Goal: Communication & Community: Share content

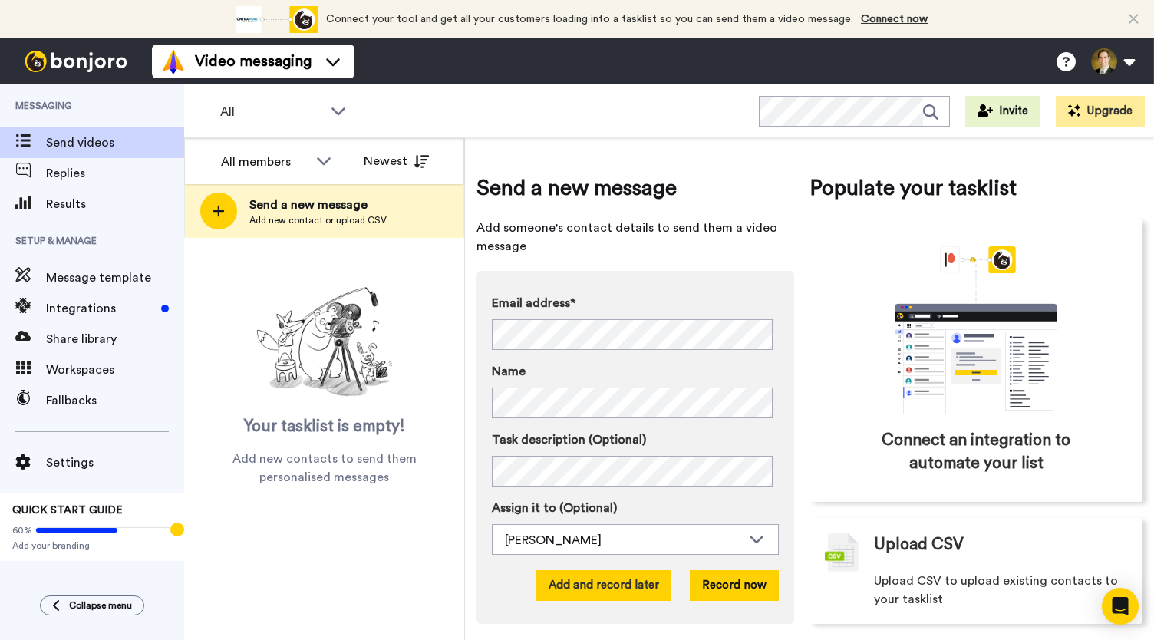
click at [583, 587] on button "Add and record later" at bounding box center [603, 585] width 135 height 31
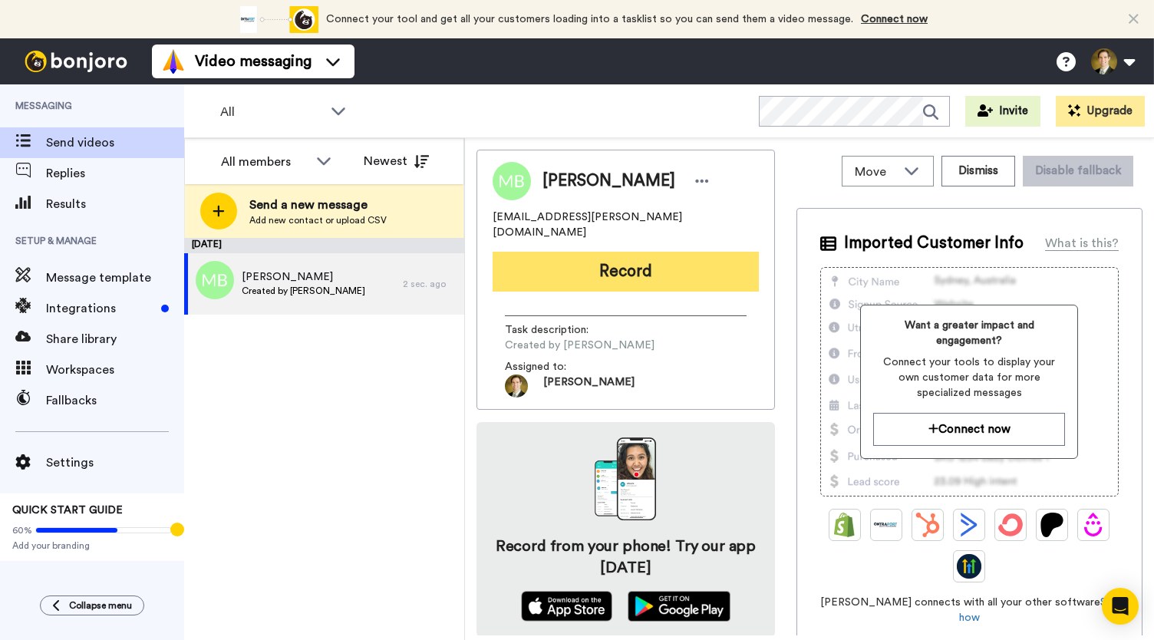
click at [619, 252] on button "Record" at bounding box center [625, 272] width 266 height 40
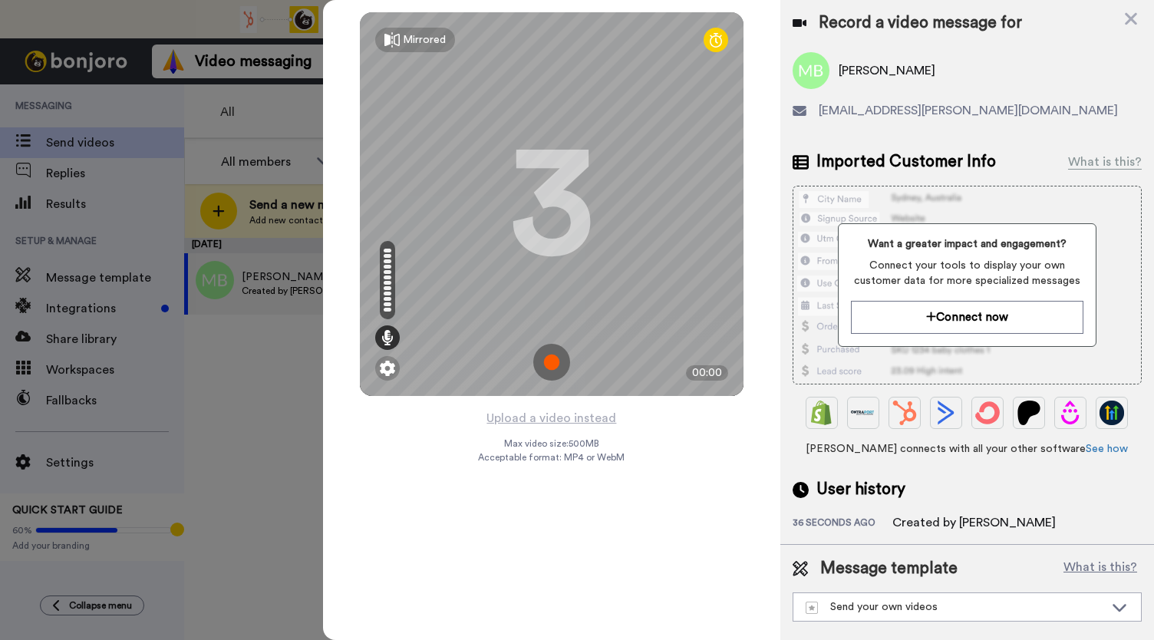
click at [512, 210] on div "3" at bounding box center [551, 204] width 84 height 115
click at [377, 371] on div at bounding box center [387, 368] width 25 height 25
click at [385, 369] on img at bounding box center [387, 368] width 15 height 15
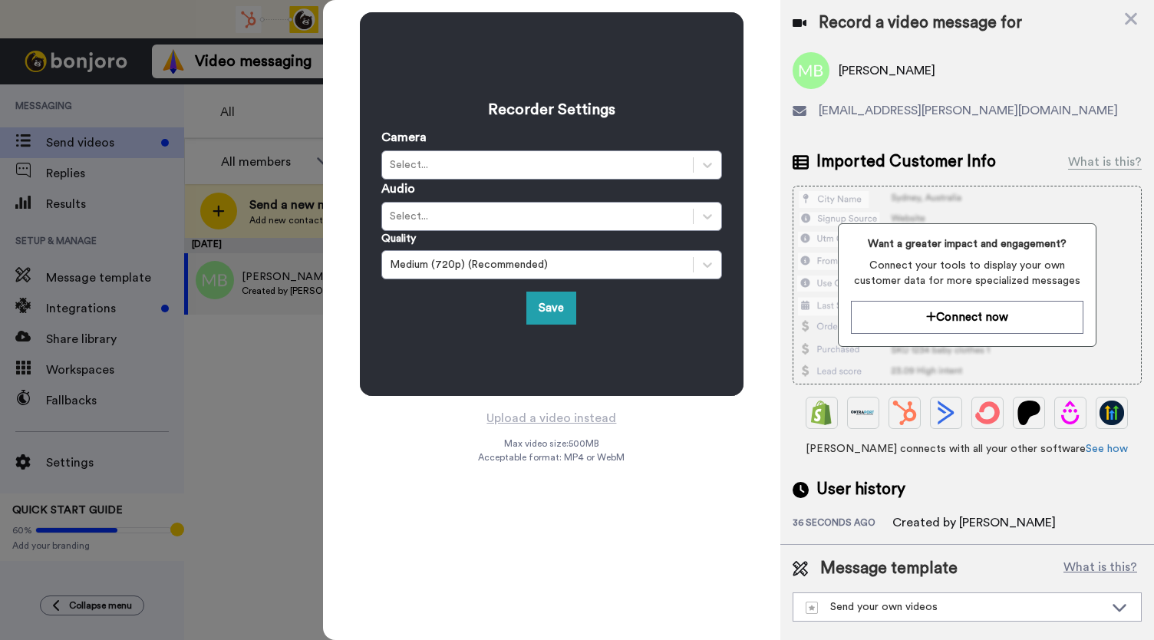
click at [385, 369] on div "Recorder Settings Camera Select... Audio Select... Quality Medium (720p) (Recom…" at bounding box center [552, 204] width 384 height 384
click at [456, 371] on div "Recorder Settings Camera Select... Audio Select... Quality Medium (720p) (Recom…" at bounding box center [552, 204] width 384 height 384
click at [415, 476] on div "Recorder Settings Camera Select... Audio Select... Quality Medium (720p) (Recom…" at bounding box center [551, 320] width 457 height 640
click at [413, 476] on div "Recorder Settings Camera Select... Audio Select... Quality Medium (720p) (Recom…" at bounding box center [551, 320] width 457 height 640
click at [479, 339] on div "Recorder Settings Camera Select... Audio Select... Quality Medium (720p) (Recom…" at bounding box center [552, 204] width 384 height 384
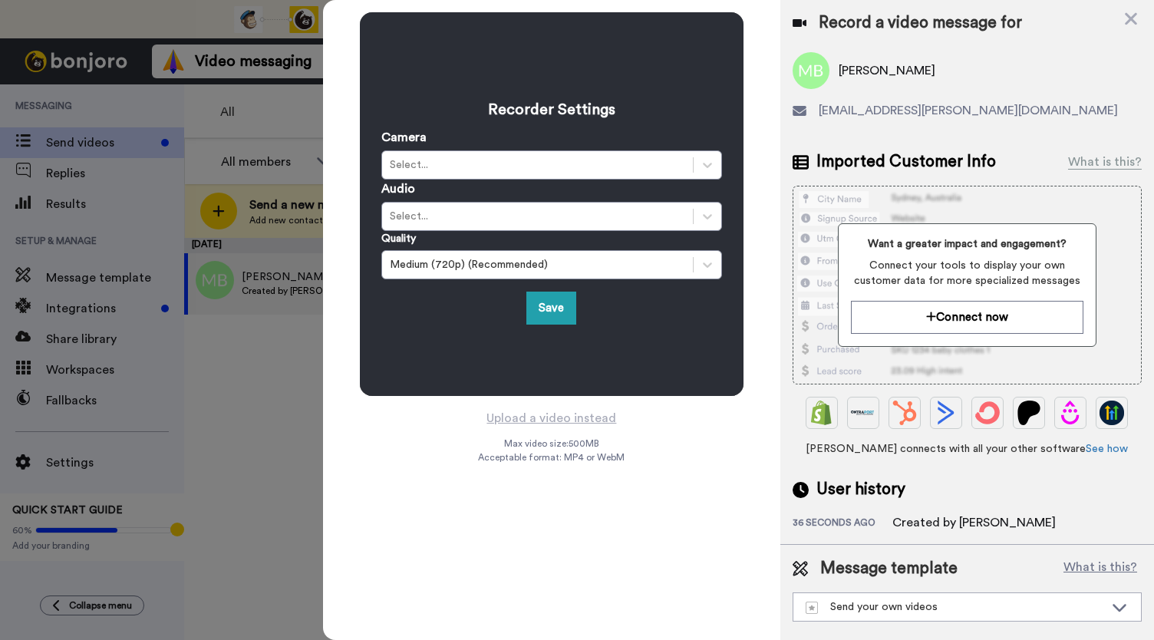
drag, startPoint x: 630, startPoint y: 532, endPoint x: 868, endPoint y: 163, distance: 439.4
click at [632, 529] on div "Recorder Settings Camera Select... Audio Select... Quality Medium (720p) (Recom…" at bounding box center [551, 320] width 457 height 640
click at [1121, 25] on div "Record a video message for" at bounding box center [966, 22] width 349 height 21
click at [1128, 22] on icon at bounding box center [1131, 19] width 12 height 12
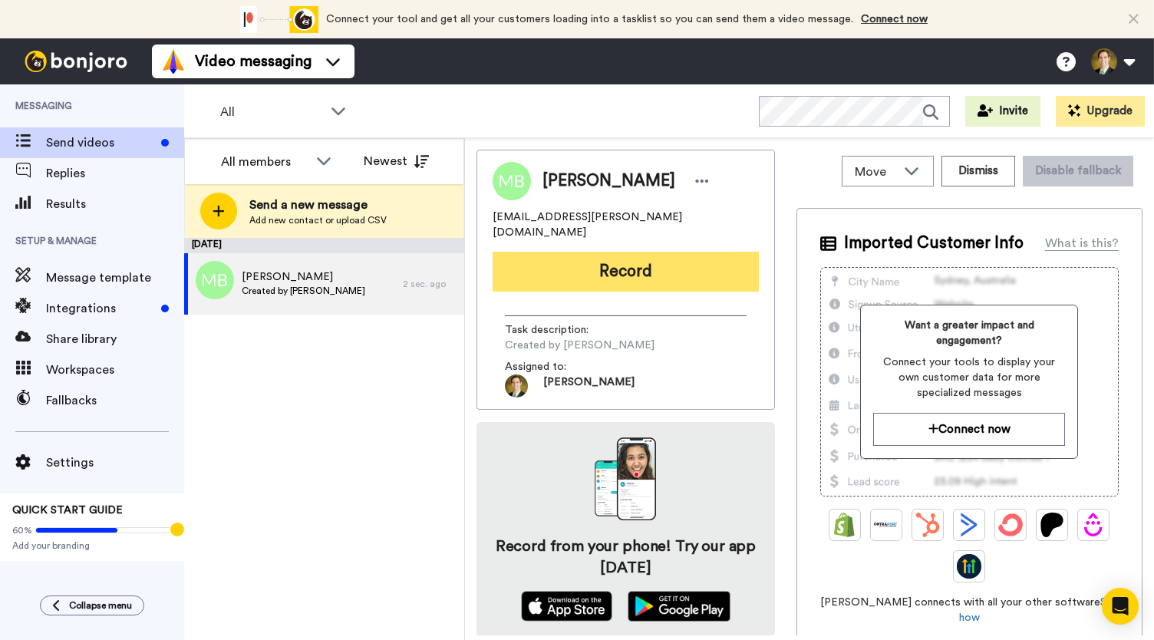
click at [654, 260] on button "Record" at bounding box center [625, 272] width 266 height 40
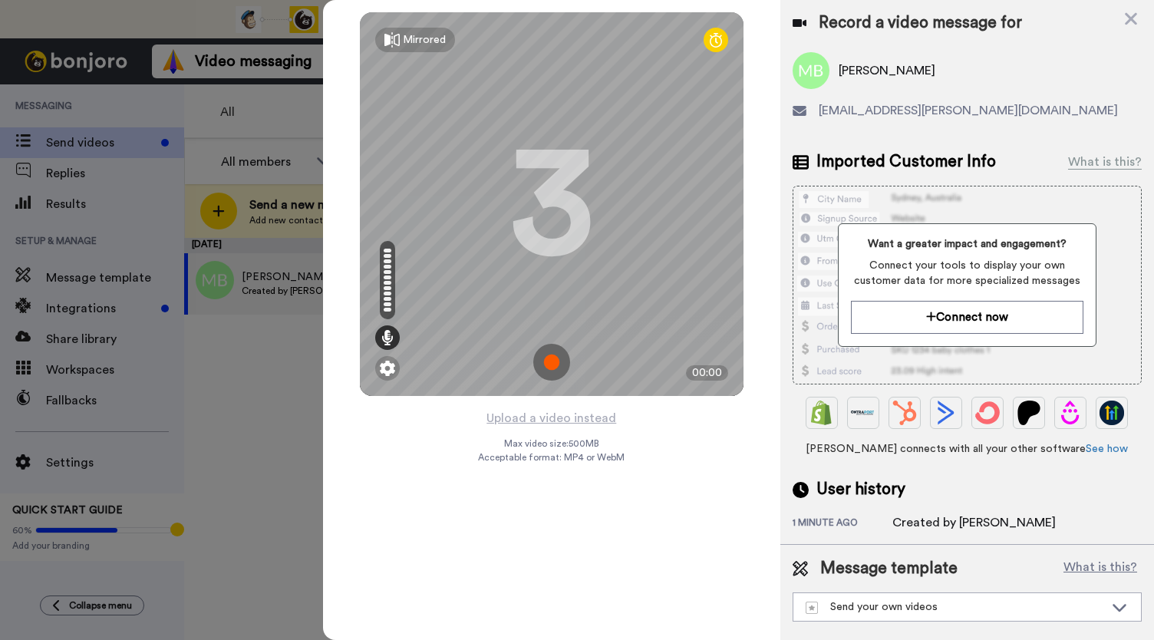
click at [558, 368] on img at bounding box center [551, 362] width 37 height 37
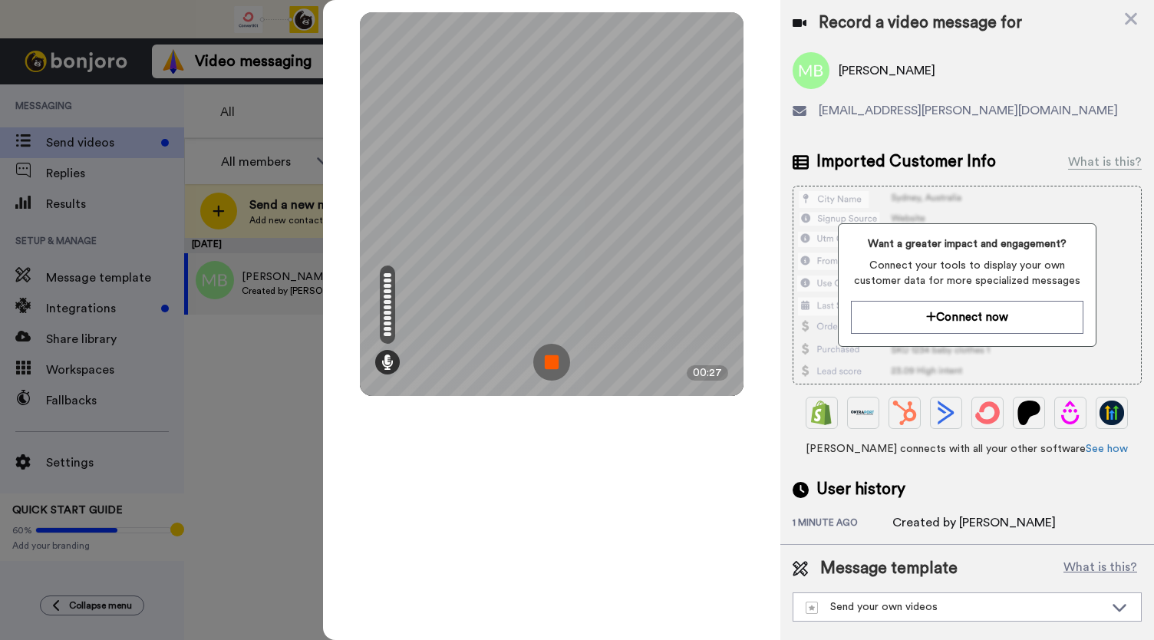
click at [558, 368] on img at bounding box center [551, 362] width 37 height 37
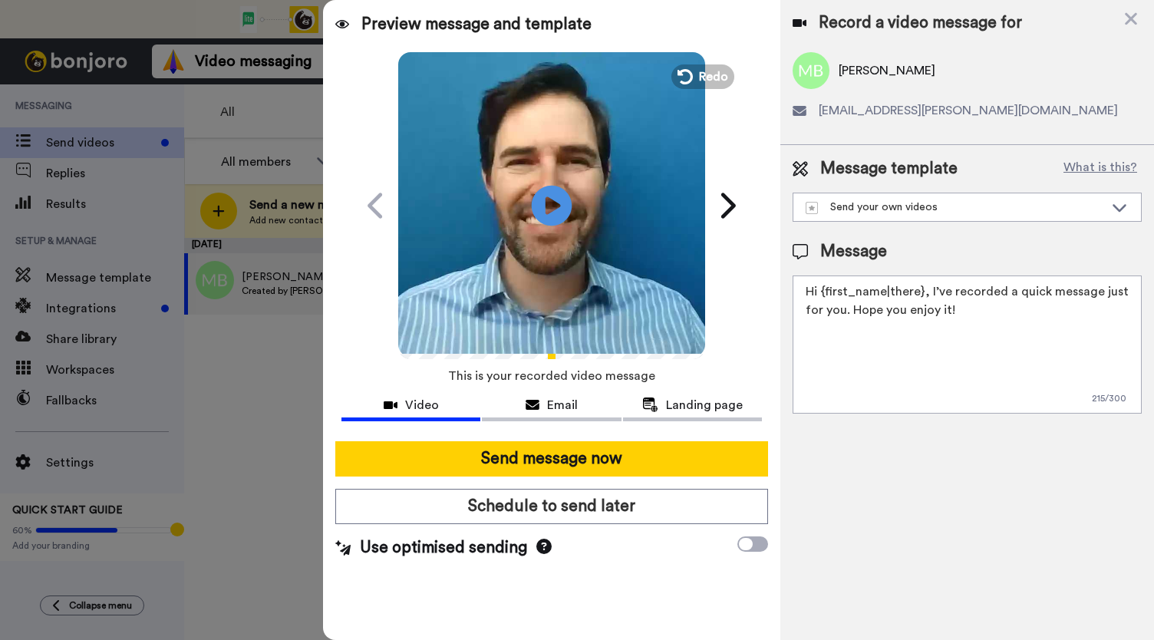
click at [546, 209] on icon "Play/Pause" at bounding box center [552, 205] width 41 height 73
click at [541, 401] on div "Email" at bounding box center [551, 405] width 139 height 18
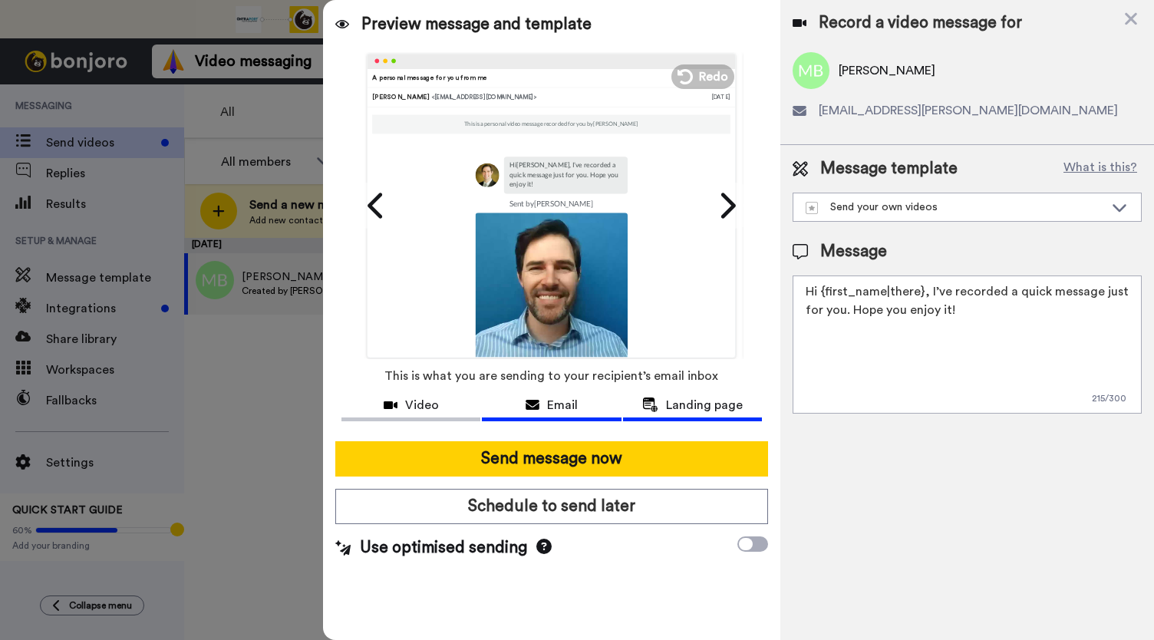
click at [699, 412] on span "Landing page" at bounding box center [704, 405] width 77 height 18
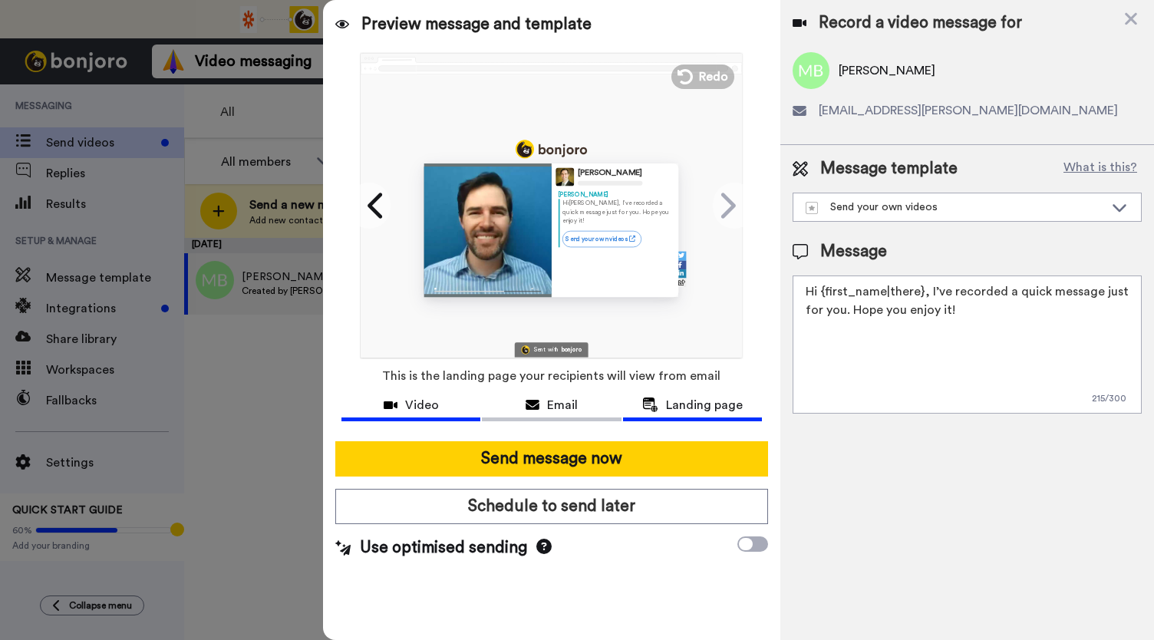
click at [417, 393] on button "Video" at bounding box center [410, 407] width 139 height 28
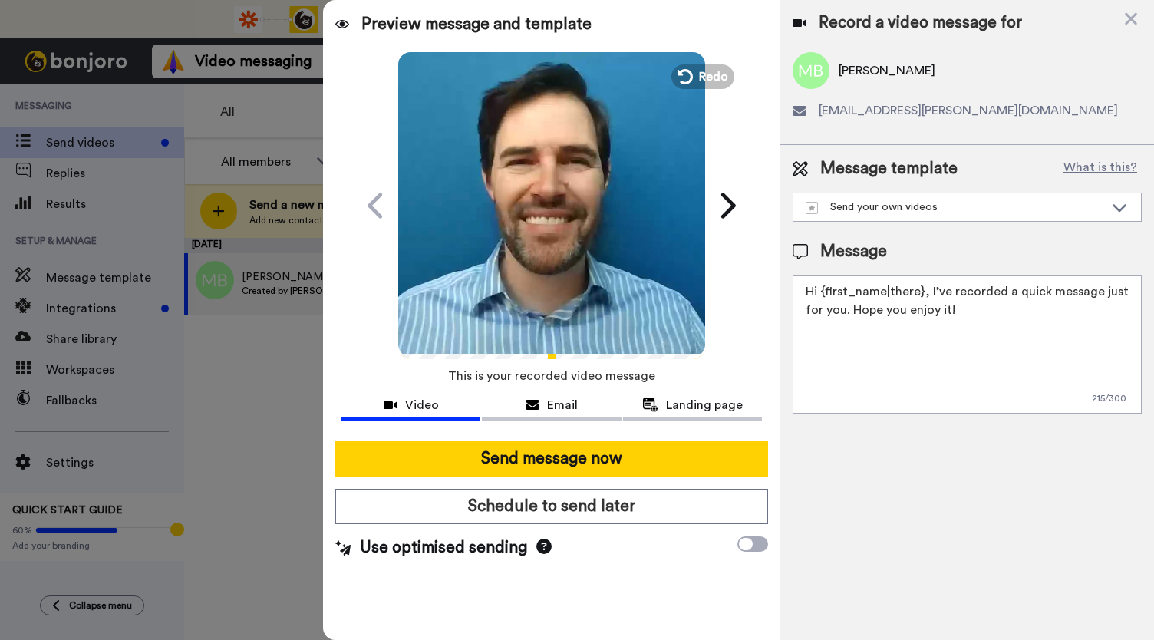
click at [519, 248] on video at bounding box center [551, 203] width 307 height 307
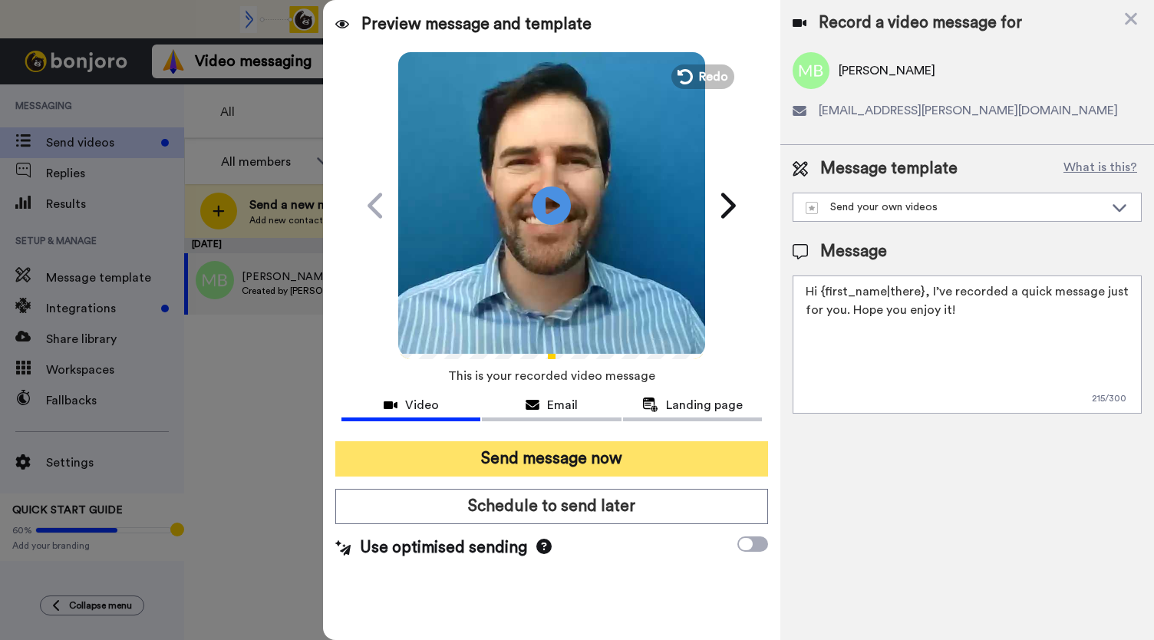
click at [568, 448] on button "Send message now" at bounding box center [551, 458] width 433 height 35
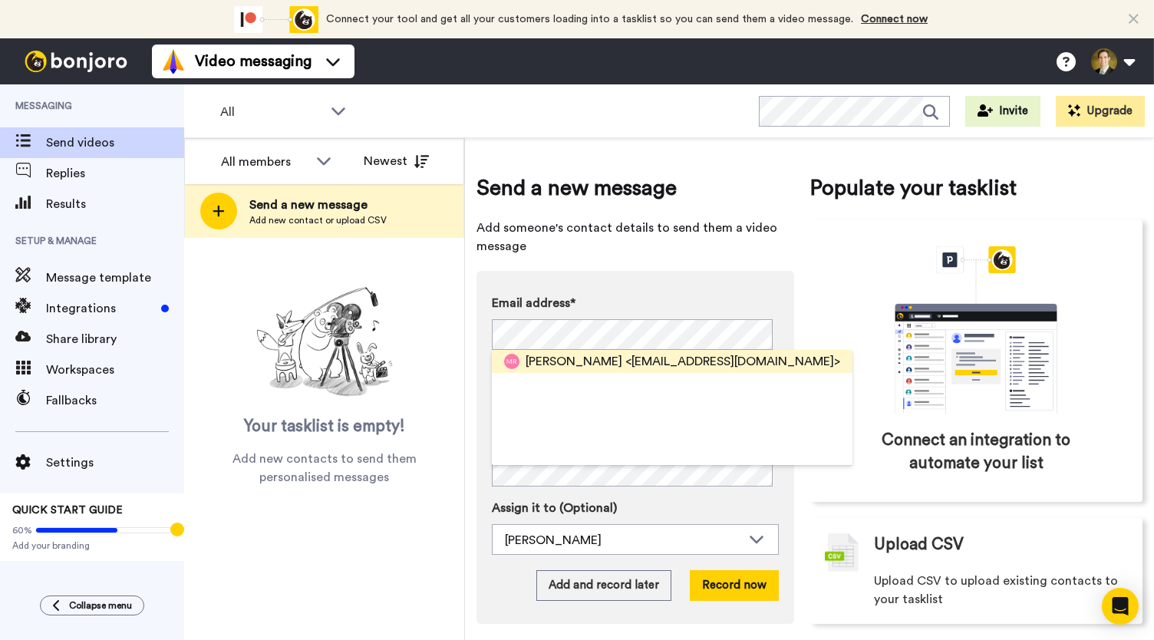
click at [604, 363] on span "Marissa Relucio" at bounding box center [573, 361] width 97 height 18
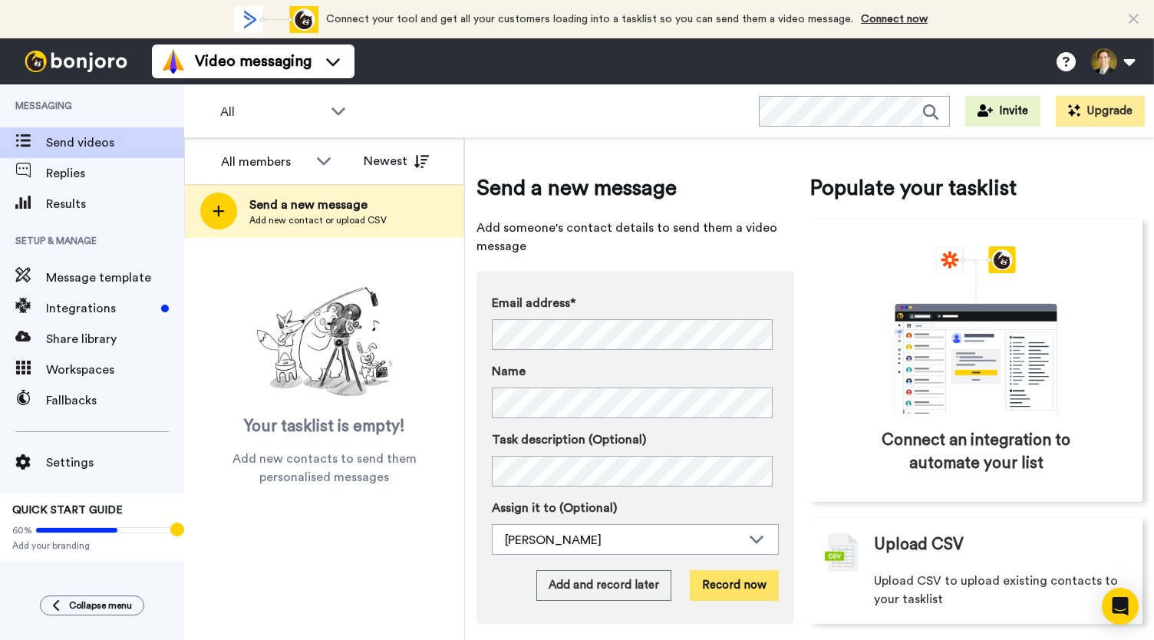
click at [741, 585] on button "Record now" at bounding box center [734, 585] width 89 height 31
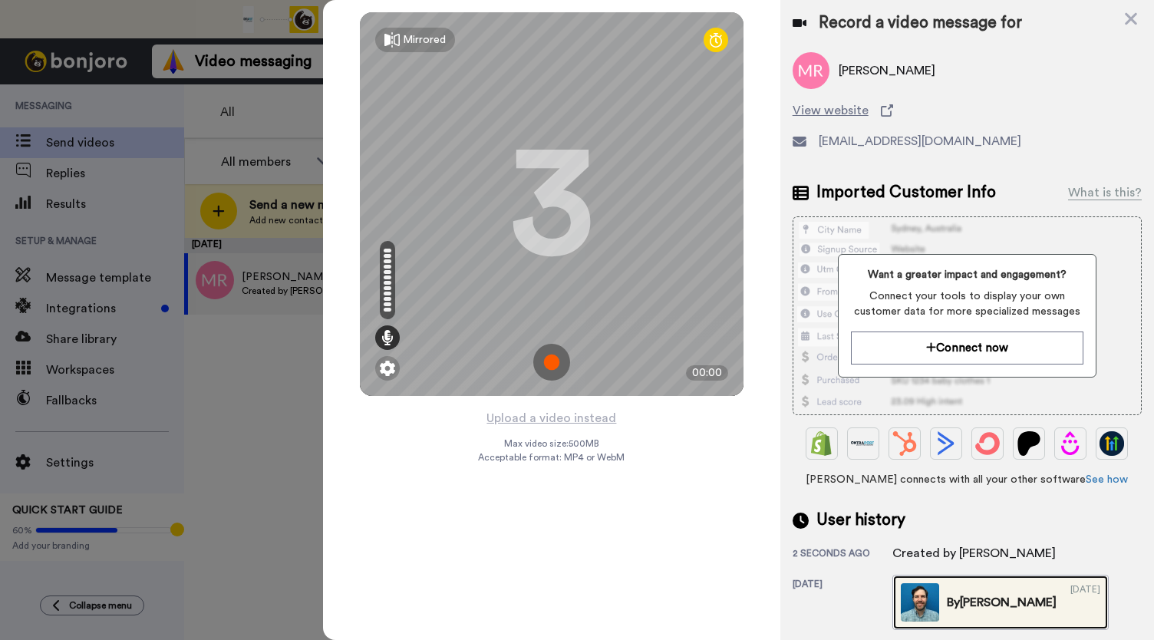
click at [919, 602] on img at bounding box center [920, 602] width 38 height 38
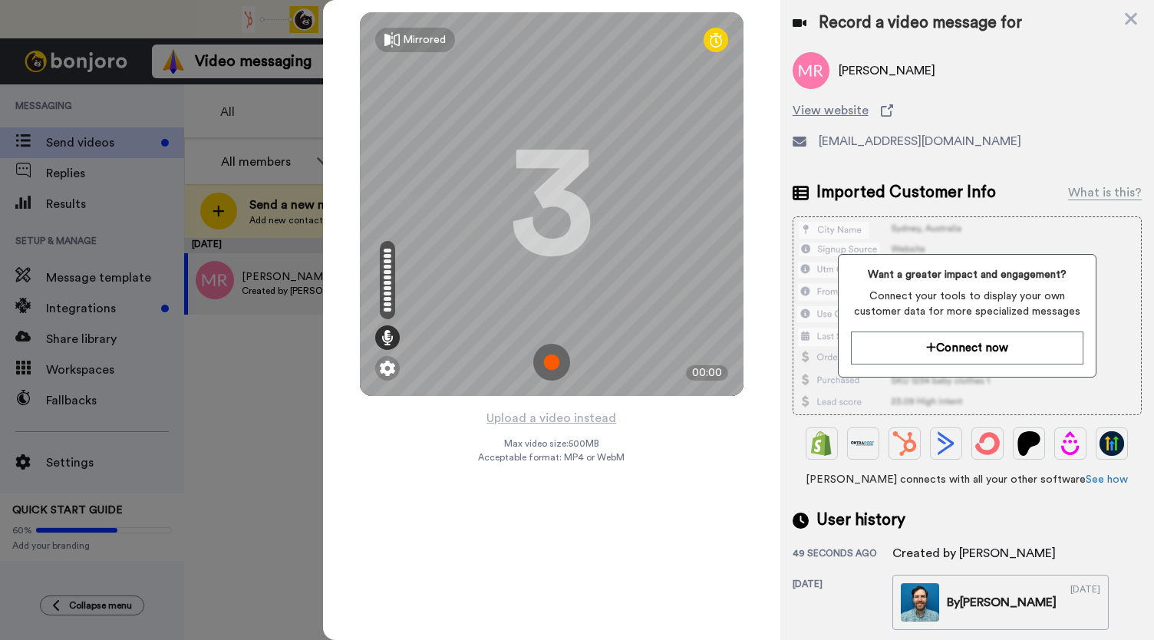
click at [559, 364] on img at bounding box center [551, 362] width 37 height 37
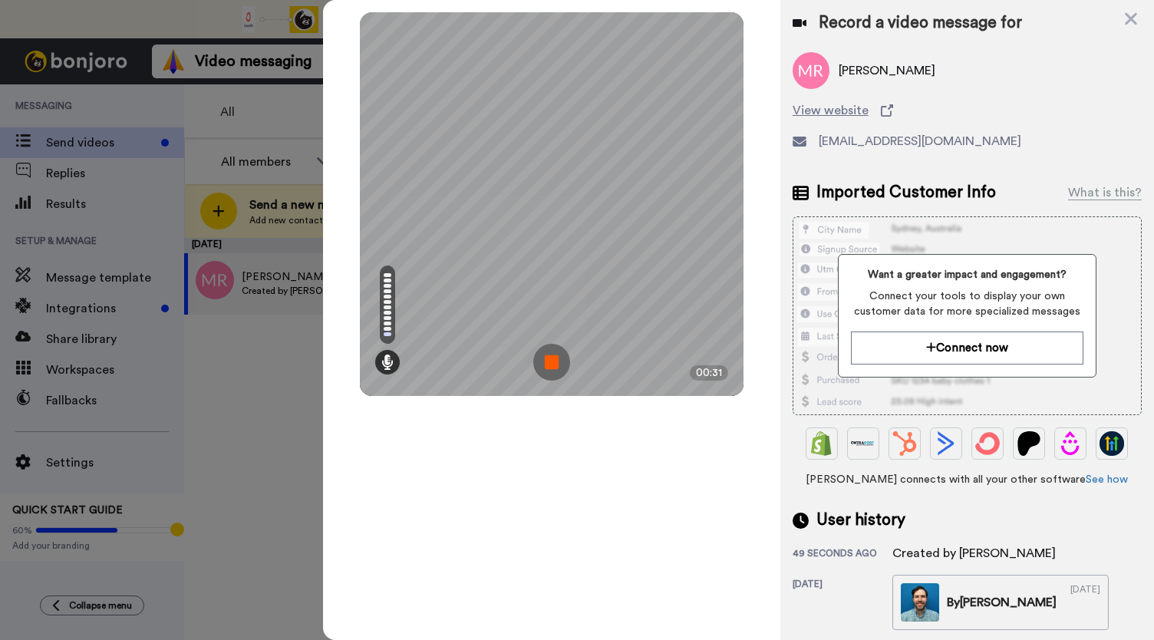
click at [561, 364] on img at bounding box center [551, 362] width 37 height 37
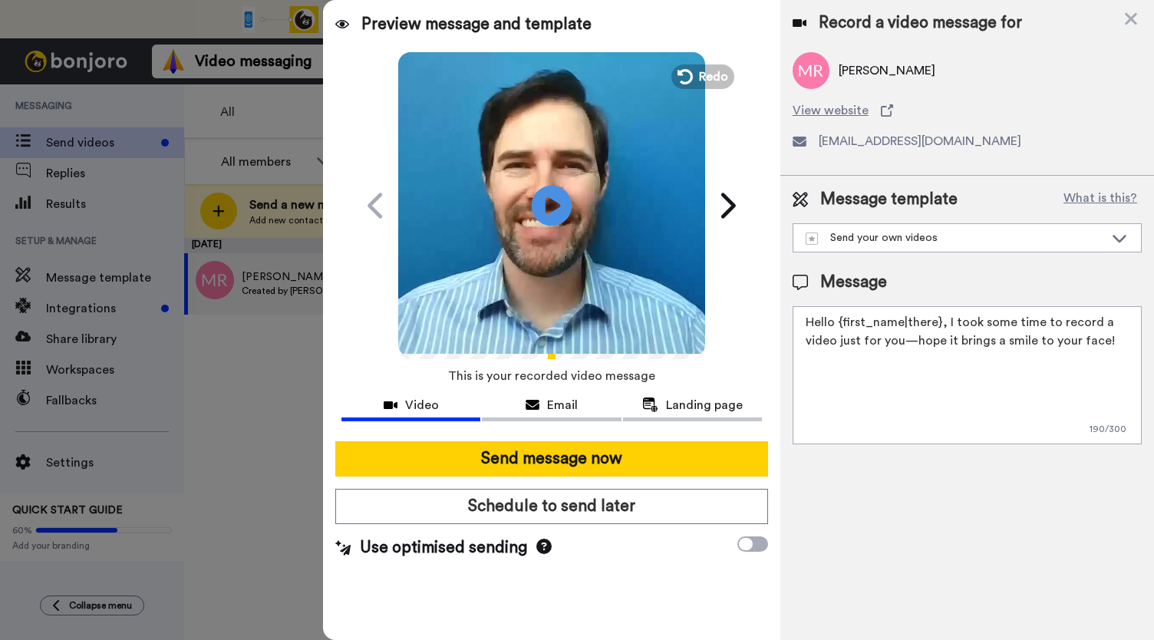
drag, startPoint x: 551, startPoint y: 202, endPoint x: 551, endPoint y: 228, distance: 26.1
click at [551, 202] on icon "Play/Pause" at bounding box center [552, 205] width 41 height 73
click at [560, 405] on span "Email" at bounding box center [562, 405] width 31 height 18
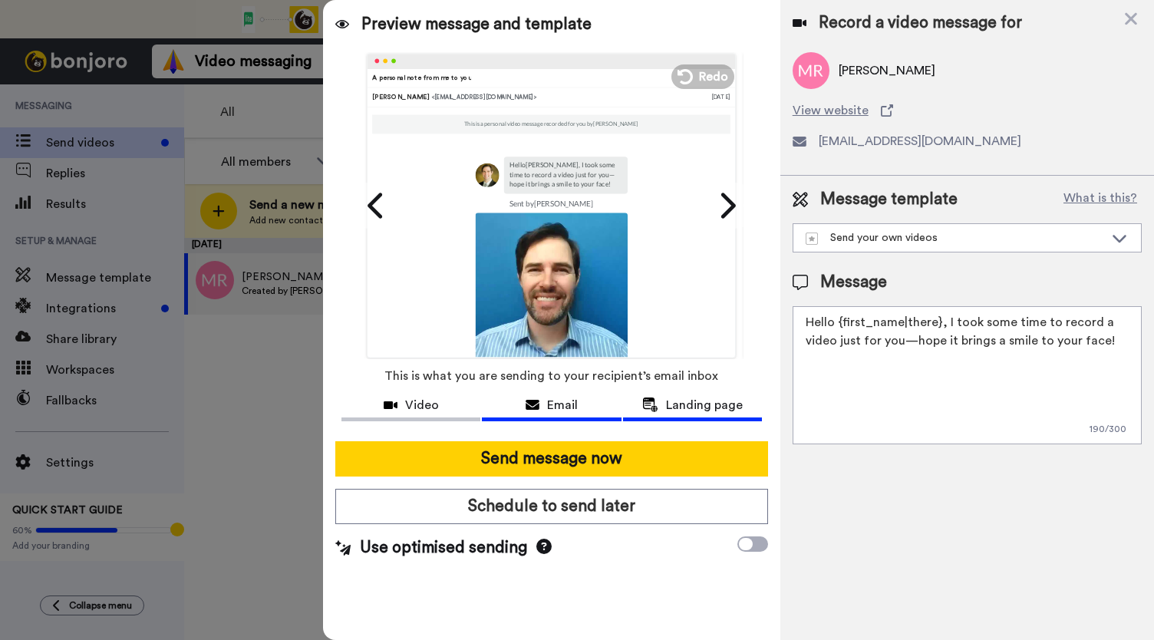
drag, startPoint x: 648, startPoint y: 401, endPoint x: 668, endPoint y: 398, distance: 20.2
click at [659, 398] on div "Landing page" at bounding box center [692, 405] width 139 height 18
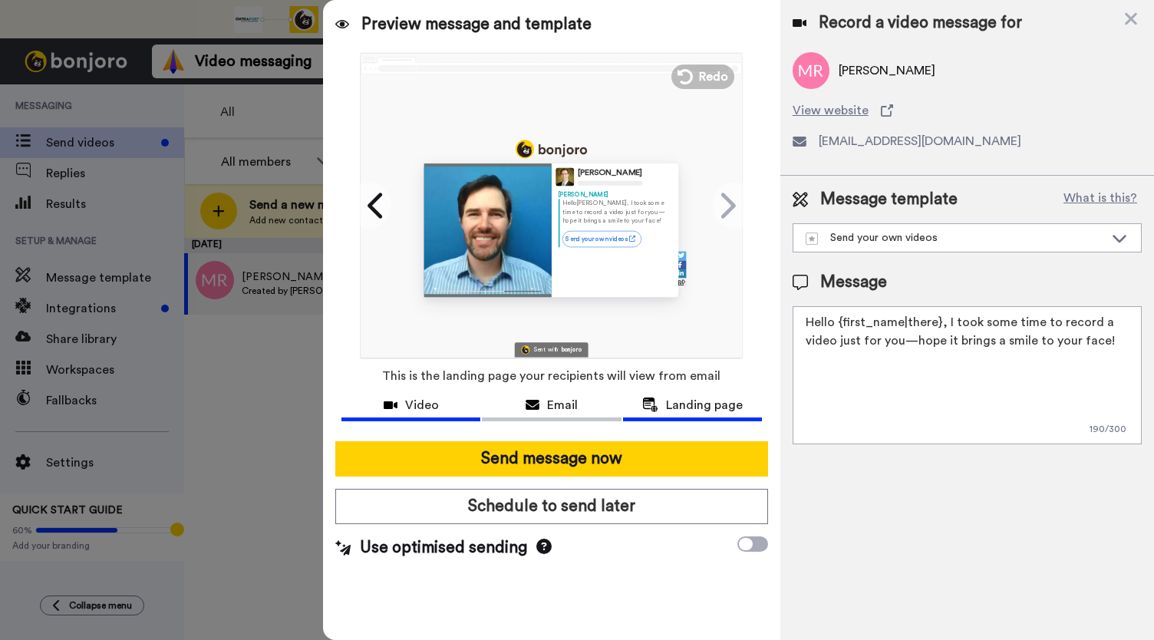
click at [443, 407] on div "Video" at bounding box center [410, 405] width 139 height 18
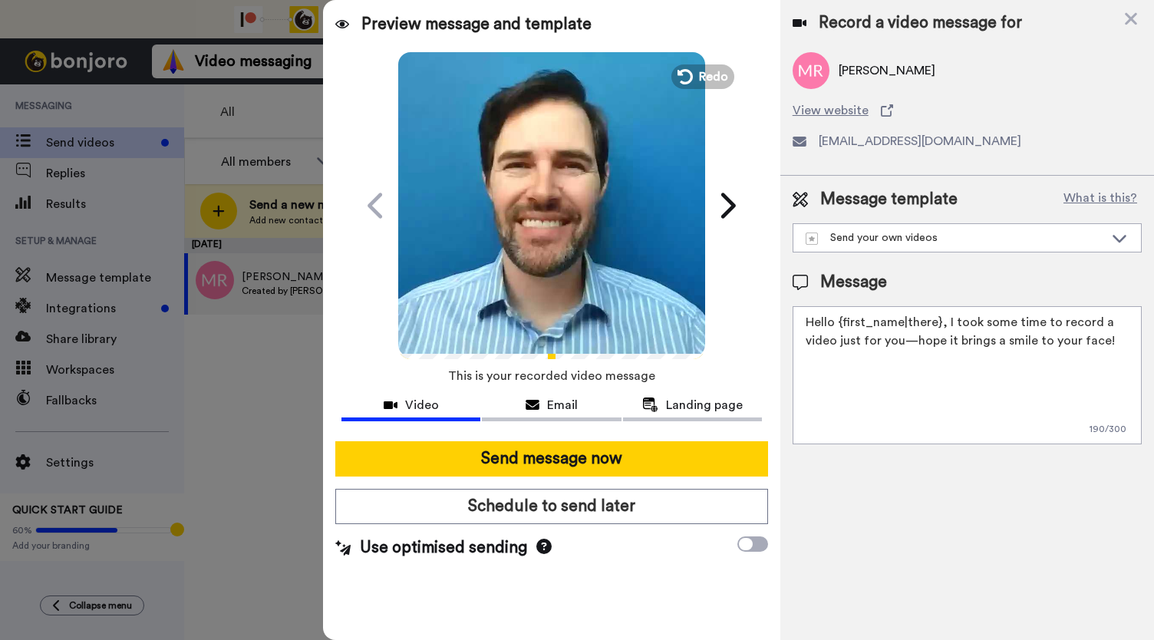
click at [545, 238] on icon "Play/Pause" at bounding box center [552, 205] width 41 height 73
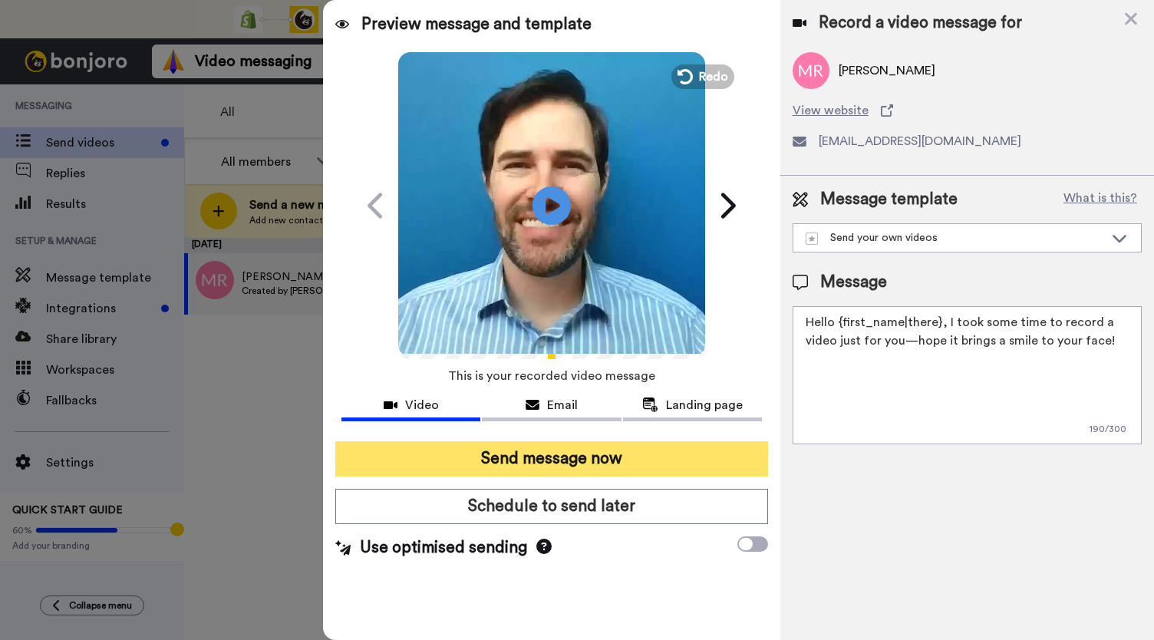
click at [519, 451] on button "Send message now" at bounding box center [551, 458] width 433 height 35
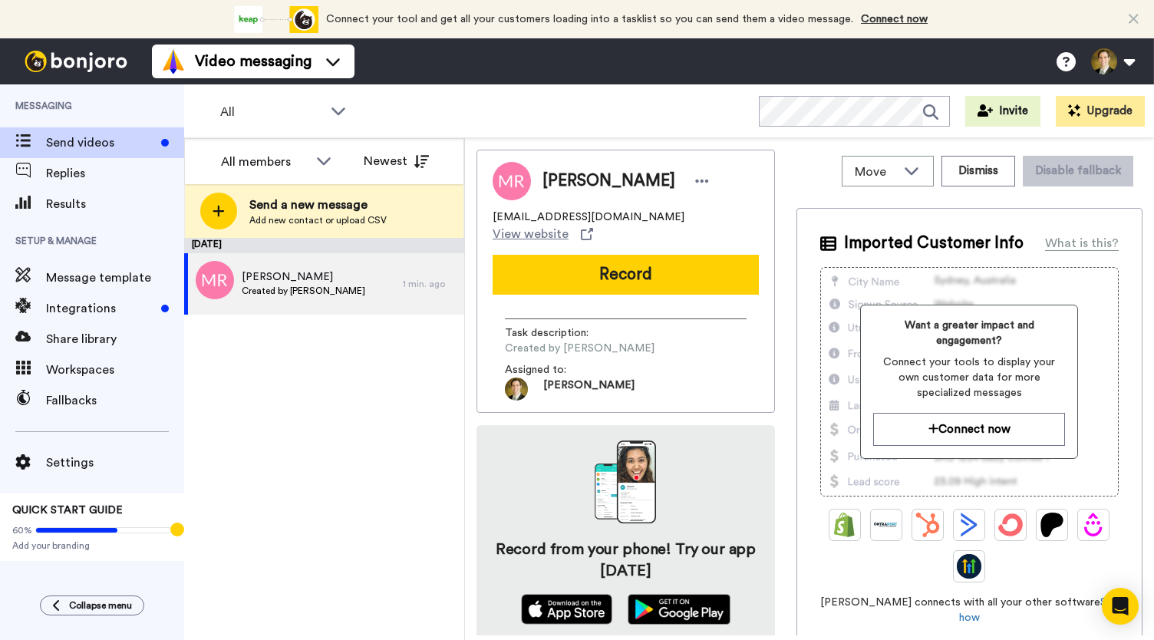
click at [17, 586] on div "Messaging Send videos Replies Results Setup & Manage Message template Integrati…" at bounding box center [92, 361] width 184 height 555
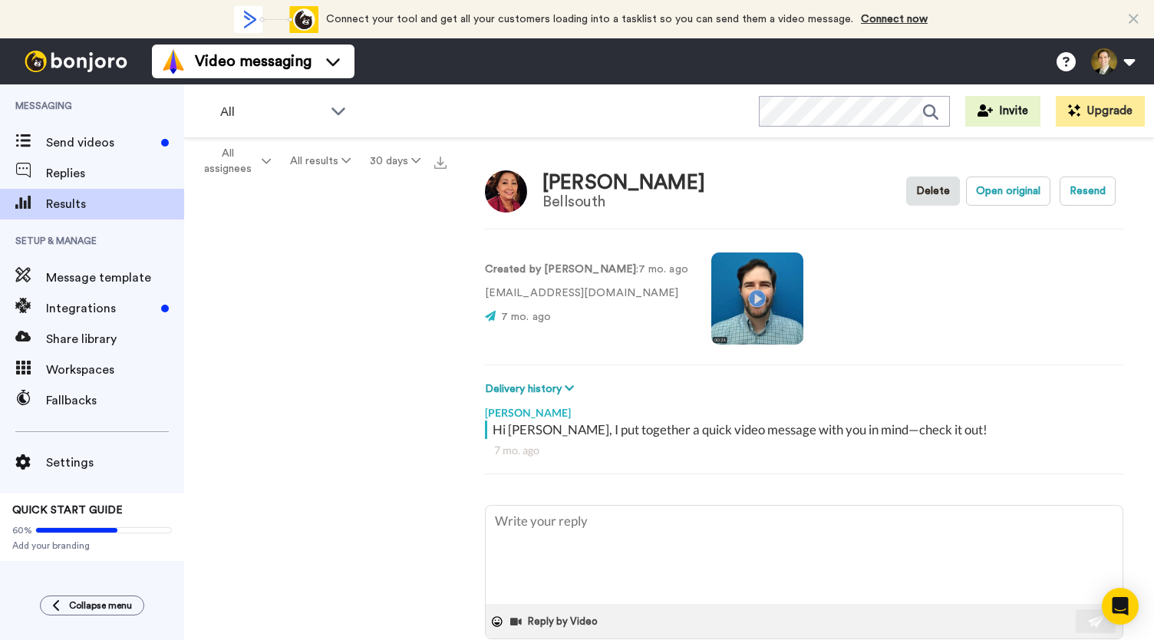
type textarea "x"
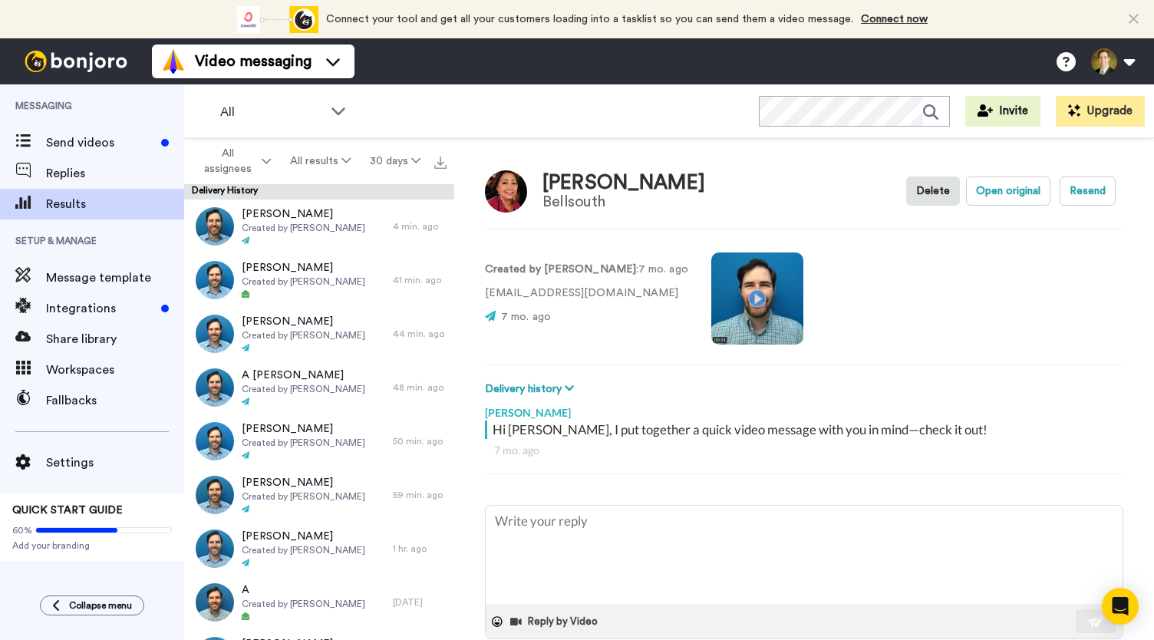
click at [736, 309] on video at bounding box center [757, 298] width 92 height 92
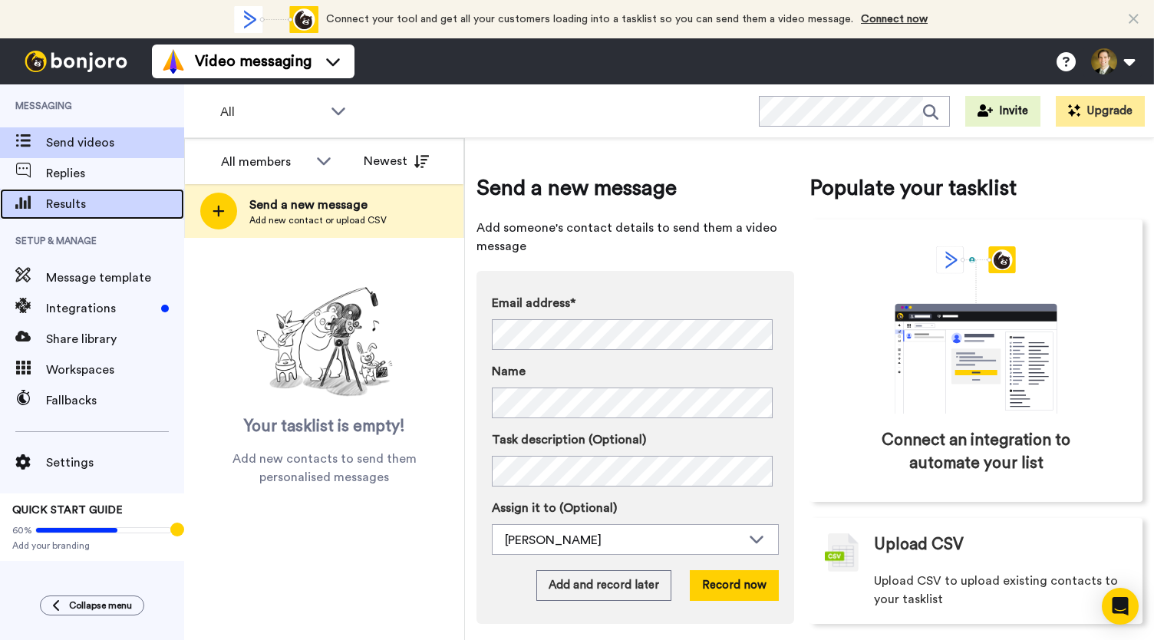
click at [80, 206] on span "Results" at bounding box center [115, 204] width 138 height 18
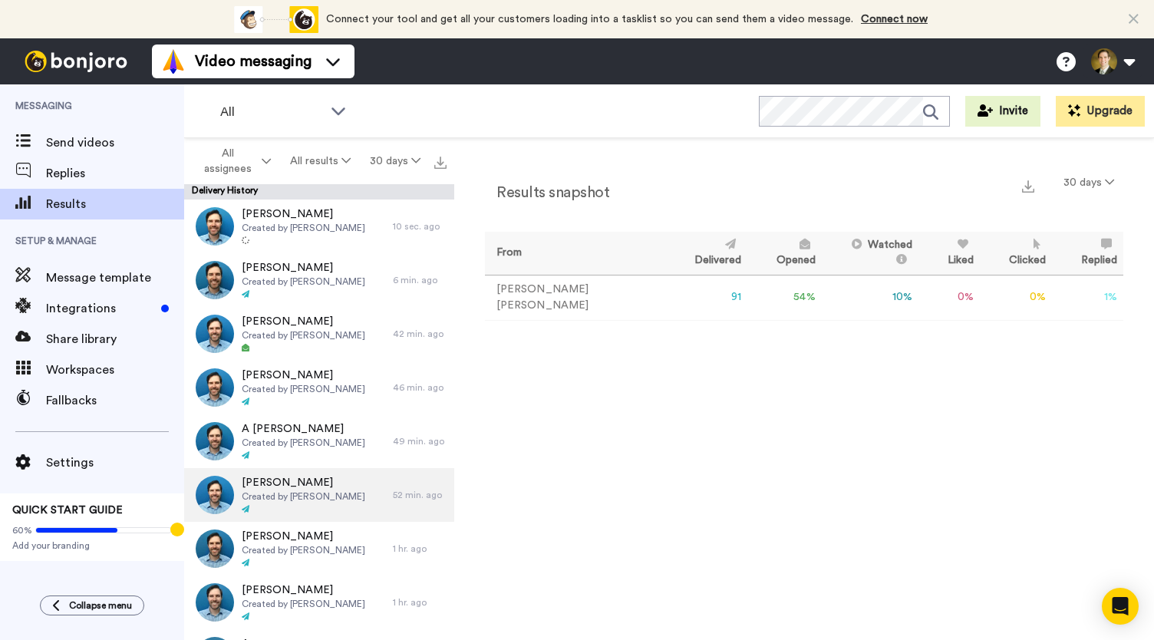
scroll to position [77, 0]
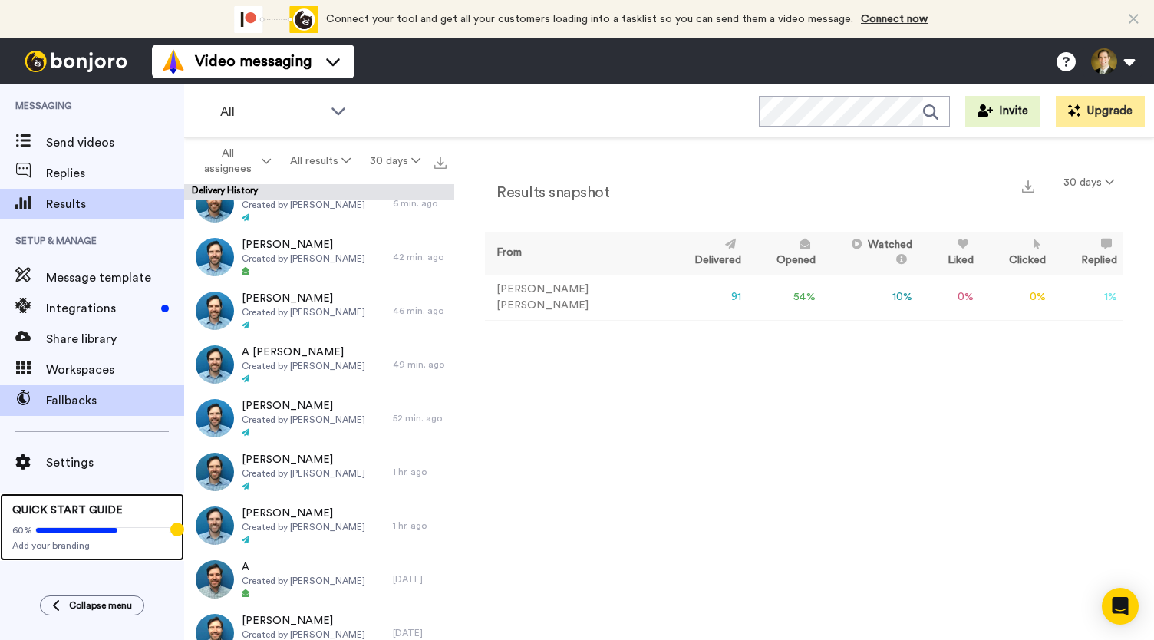
click at [0, 543] on div "QUICK START GUIDE 60% Add your branding" at bounding box center [92, 527] width 184 height 68
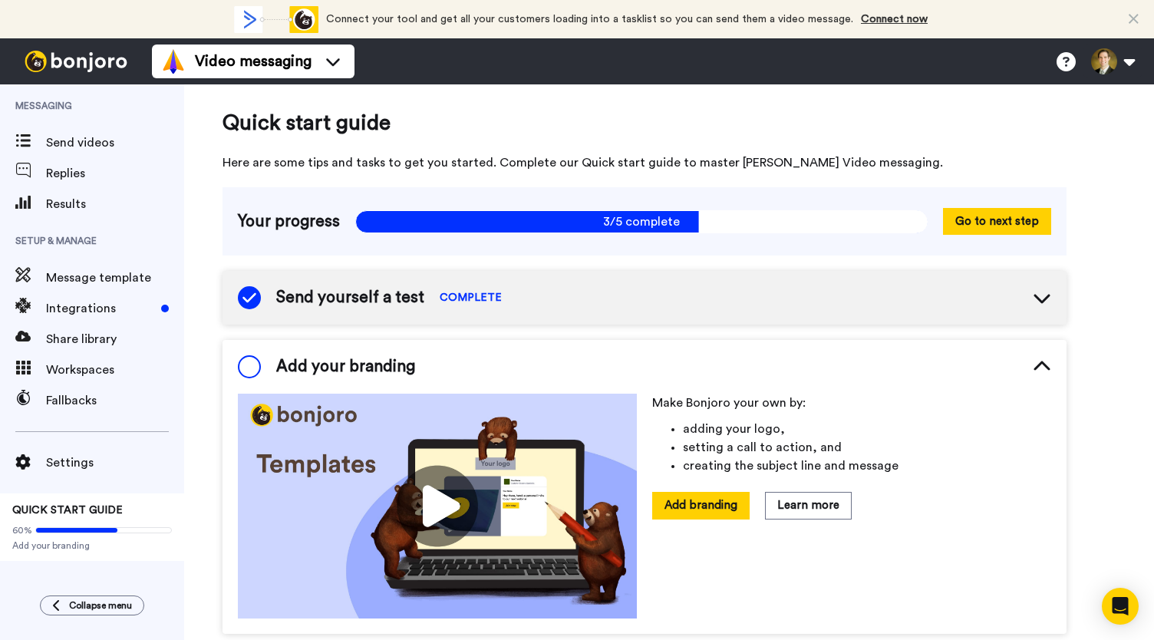
scroll to position [5, 0]
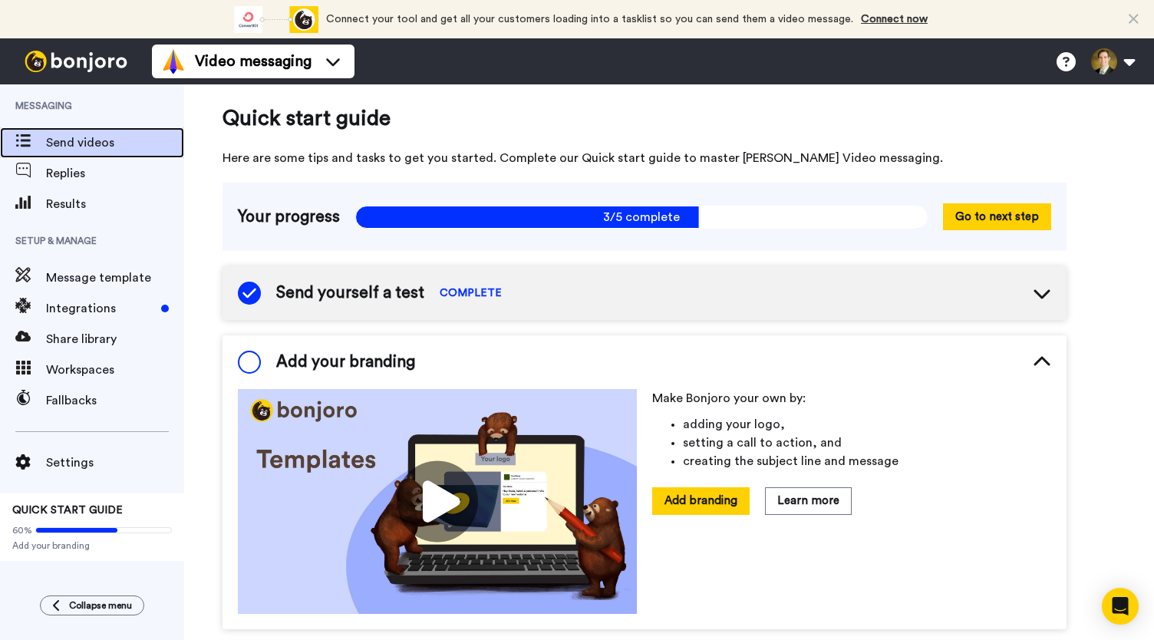
click at [76, 145] on span "Send videos" at bounding box center [115, 142] width 138 height 18
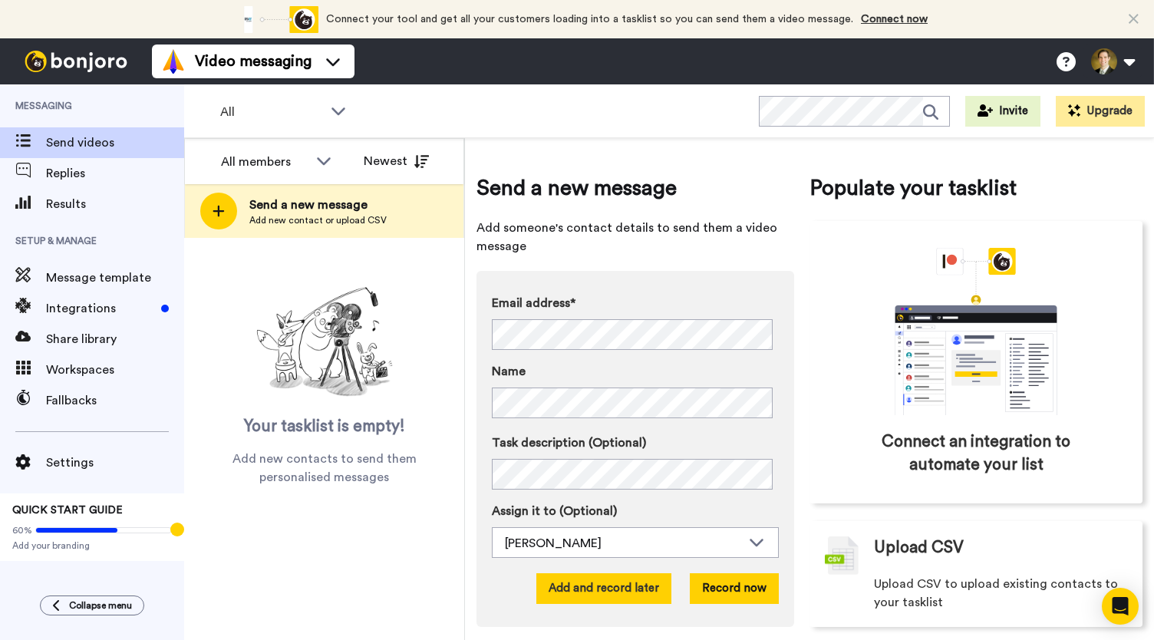
click at [604, 586] on button "Add and record later" at bounding box center [603, 588] width 135 height 31
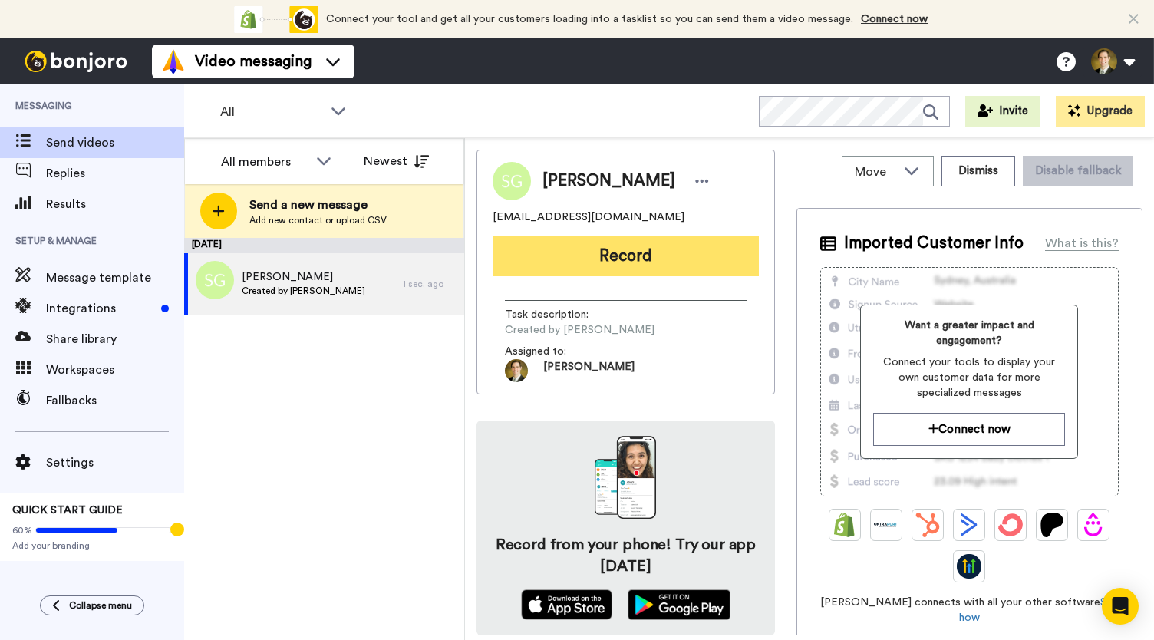
click at [657, 265] on button "Record" at bounding box center [625, 256] width 266 height 40
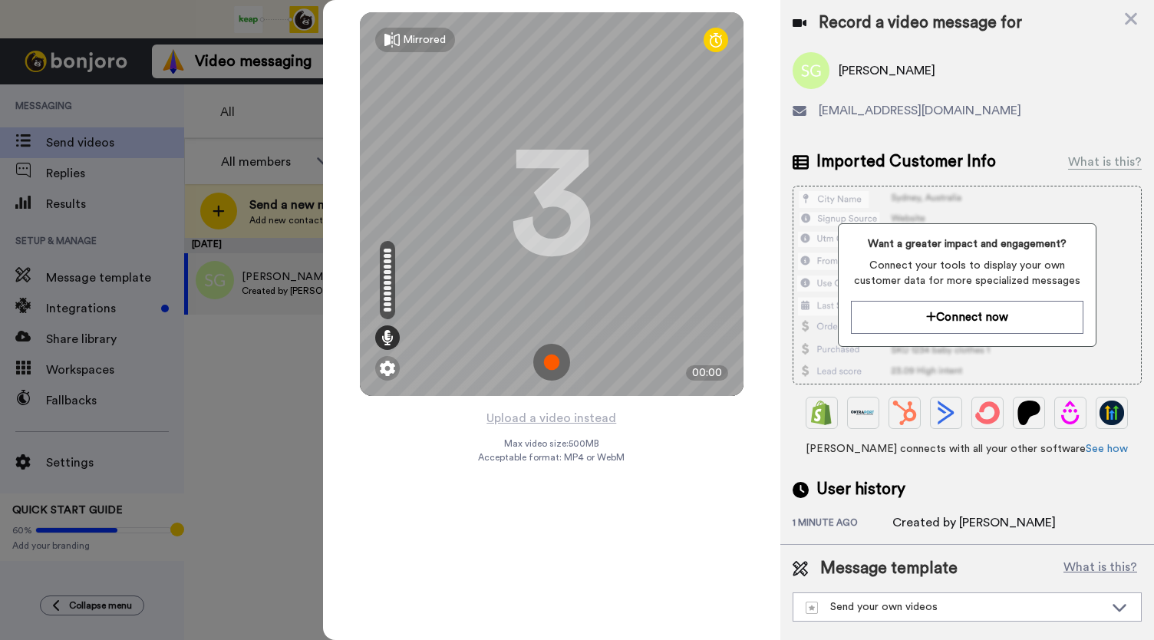
click at [549, 362] on img at bounding box center [551, 362] width 37 height 37
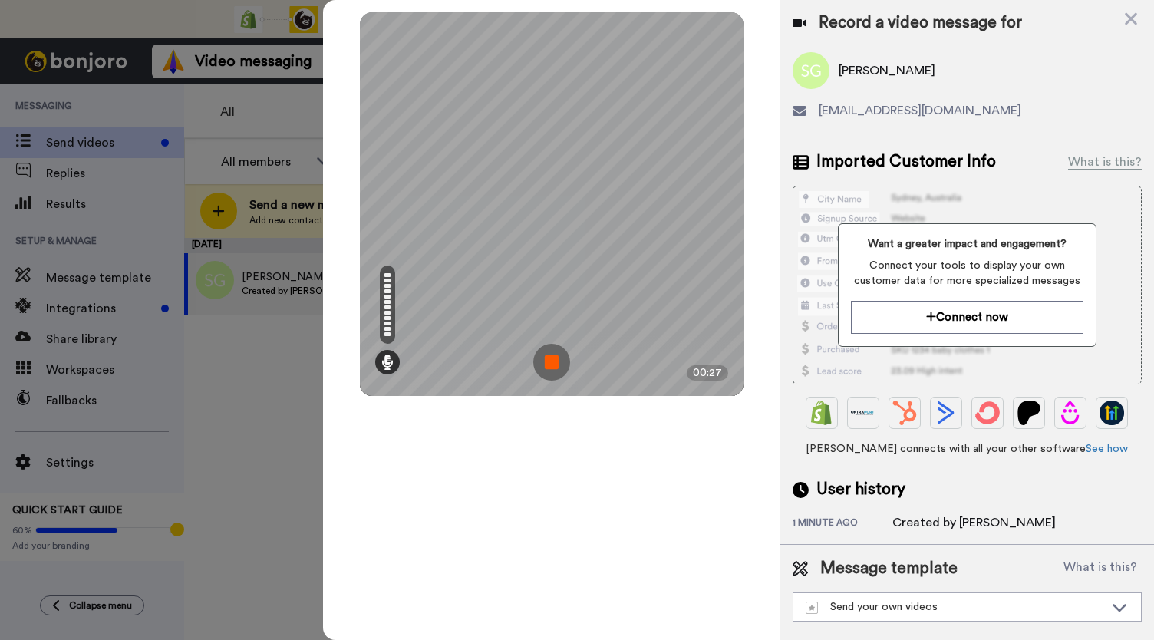
click at [554, 362] on img at bounding box center [551, 362] width 37 height 37
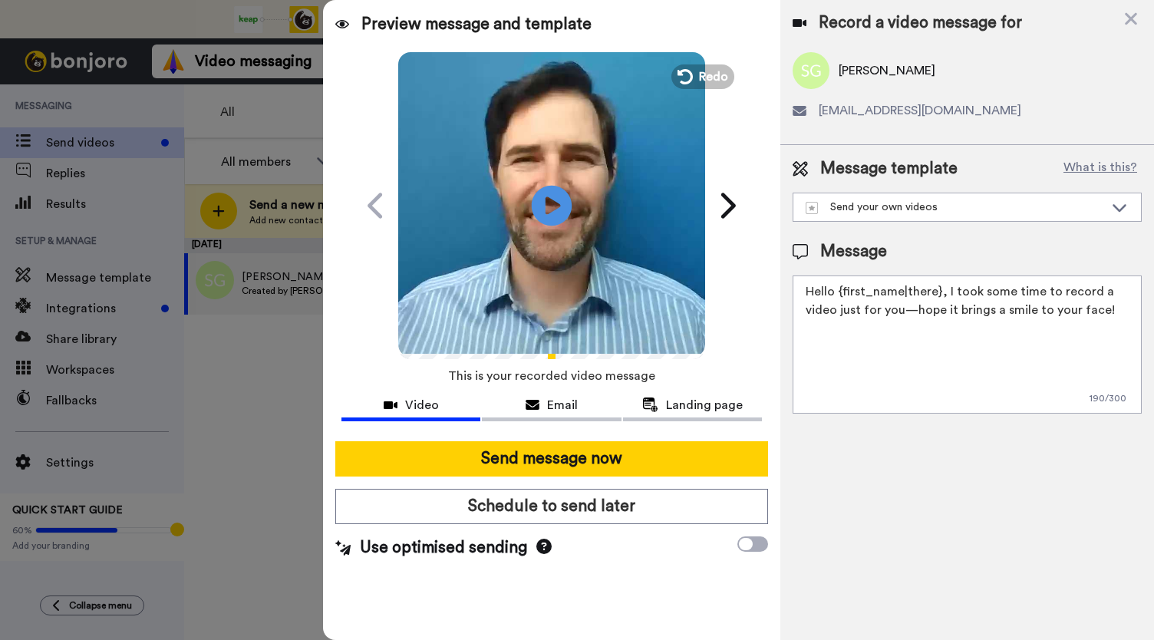
click at [558, 209] on icon at bounding box center [552, 205] width 41 height 41
click at [552, 413] on button "Email" at bounding box center [551, 407] width 139 height 28
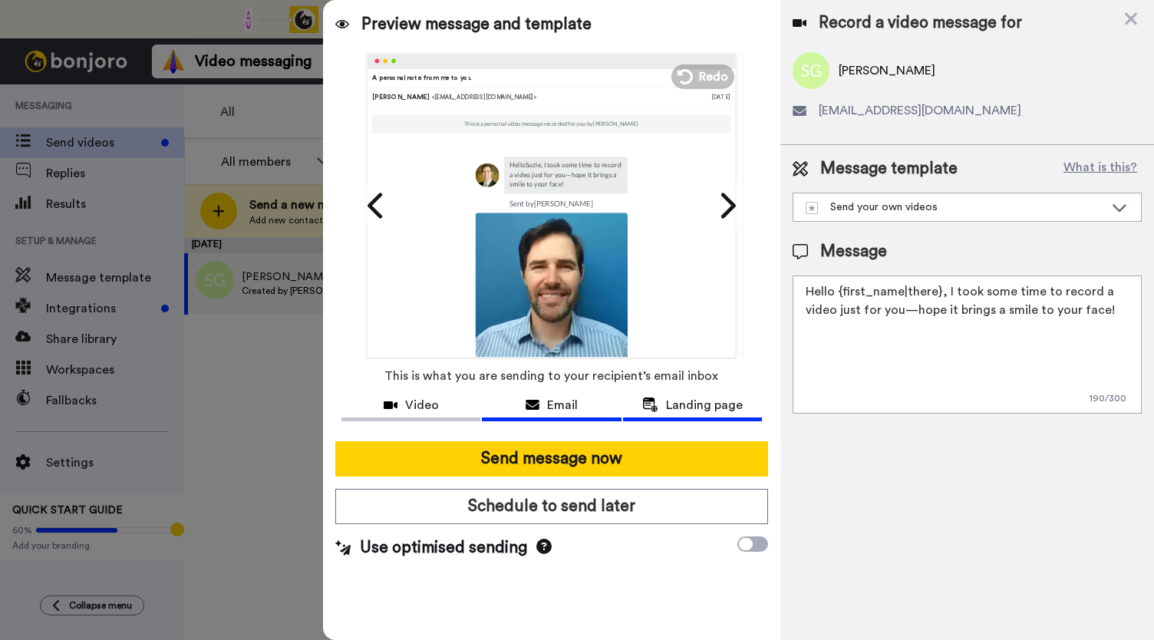
click at [664, 412] on div "Landing page" at bounding box center [692, 405] width 139 height 18
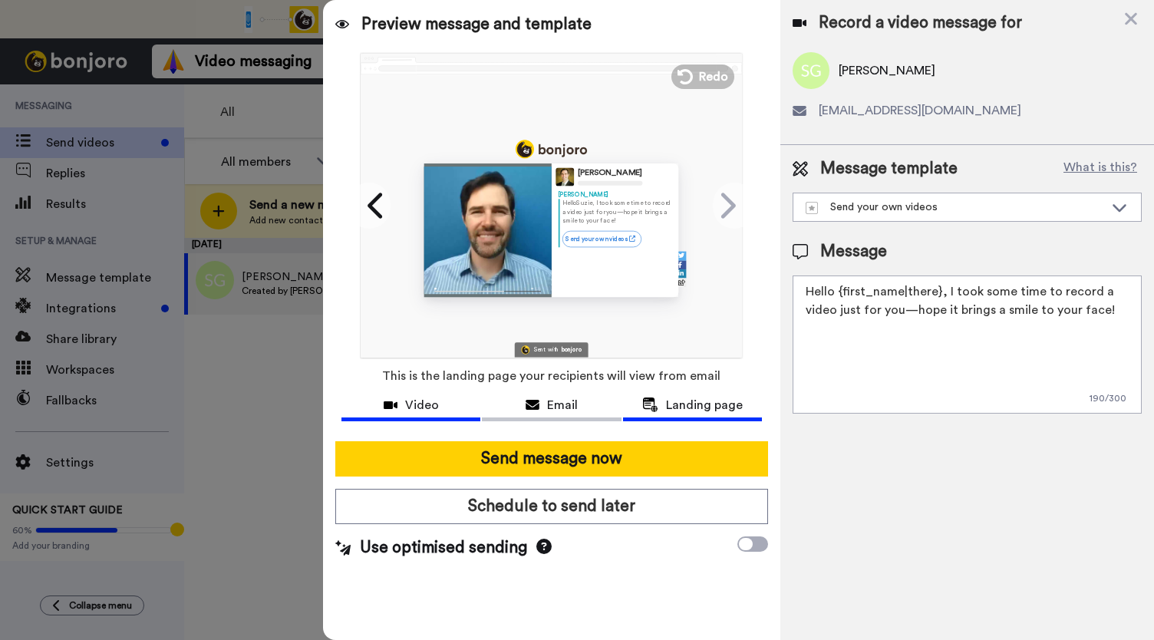
click at [405, 411] on span "Video" at bounding box center [422, 405] width 34 height 18
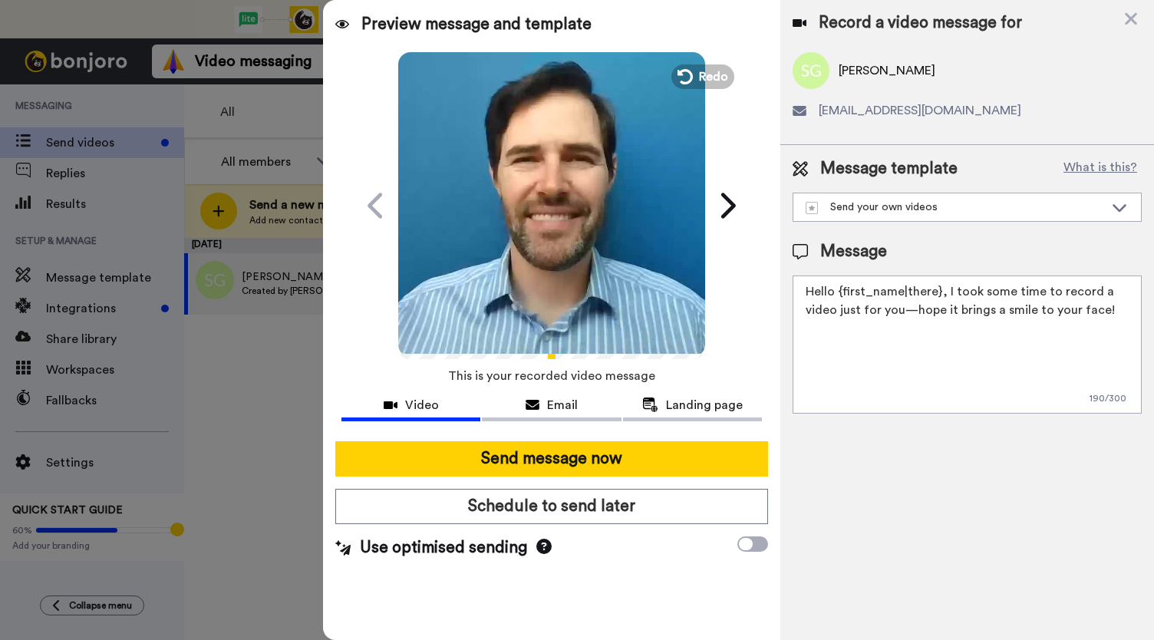
click at [545, 211] on icon "Play/Pause" at bounding box center [552, 205] width 41 height 73
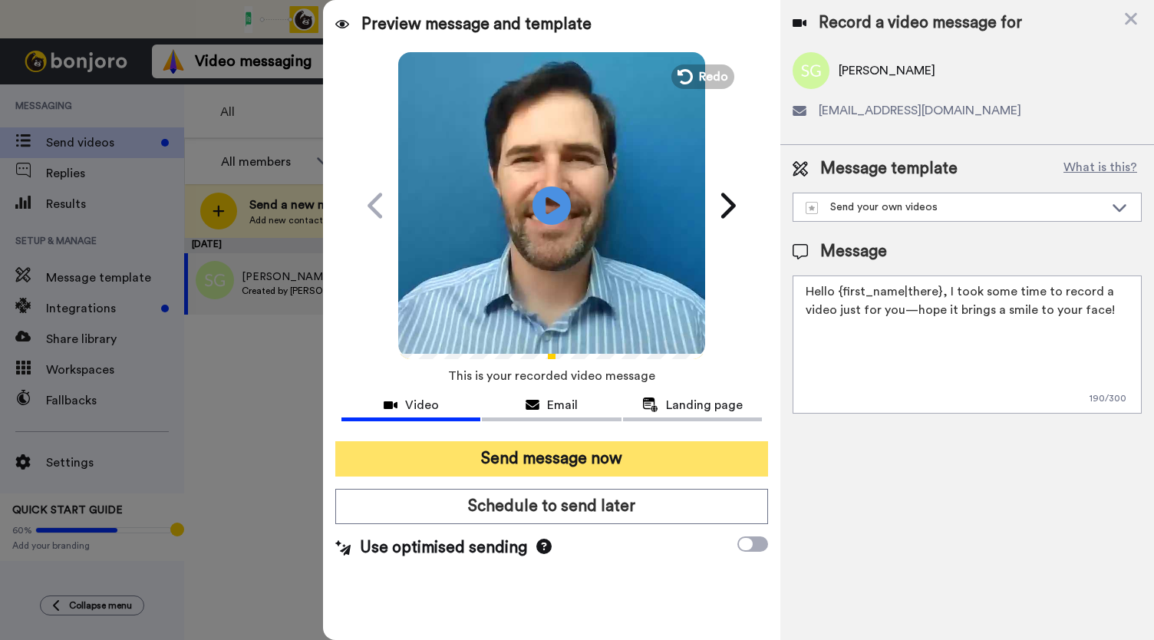
click at [538, 459] on button "Send message now" at bounding box center [551, 458] width 433 height 35
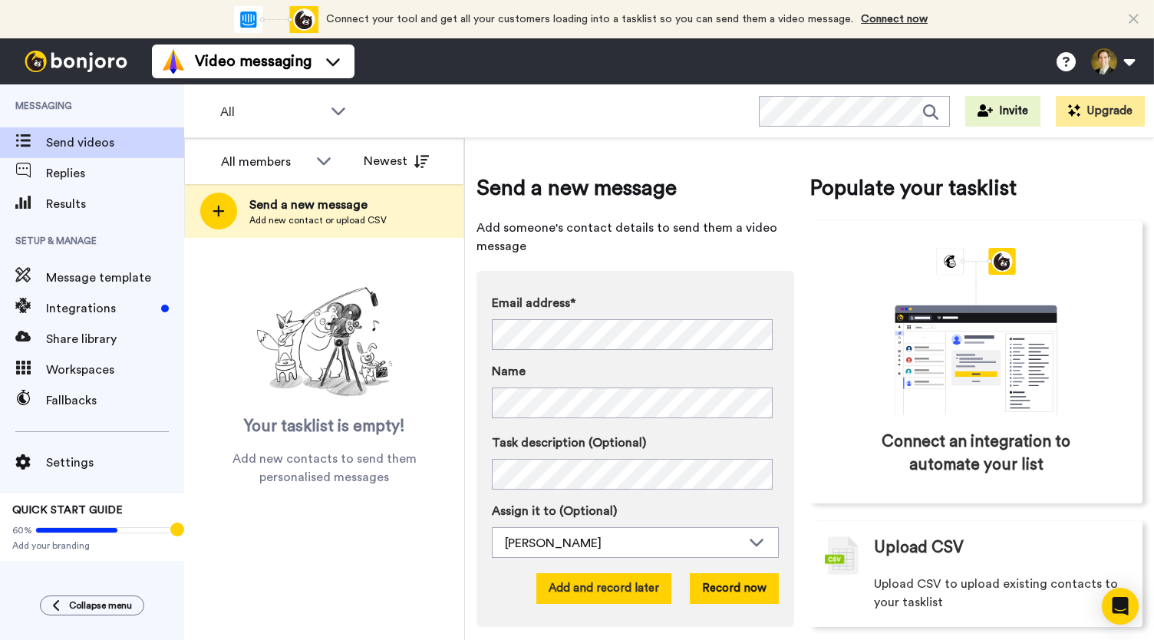
click at [611, 587] on button "Add and record later" at bounding box center [603, 588] width 135 height 31
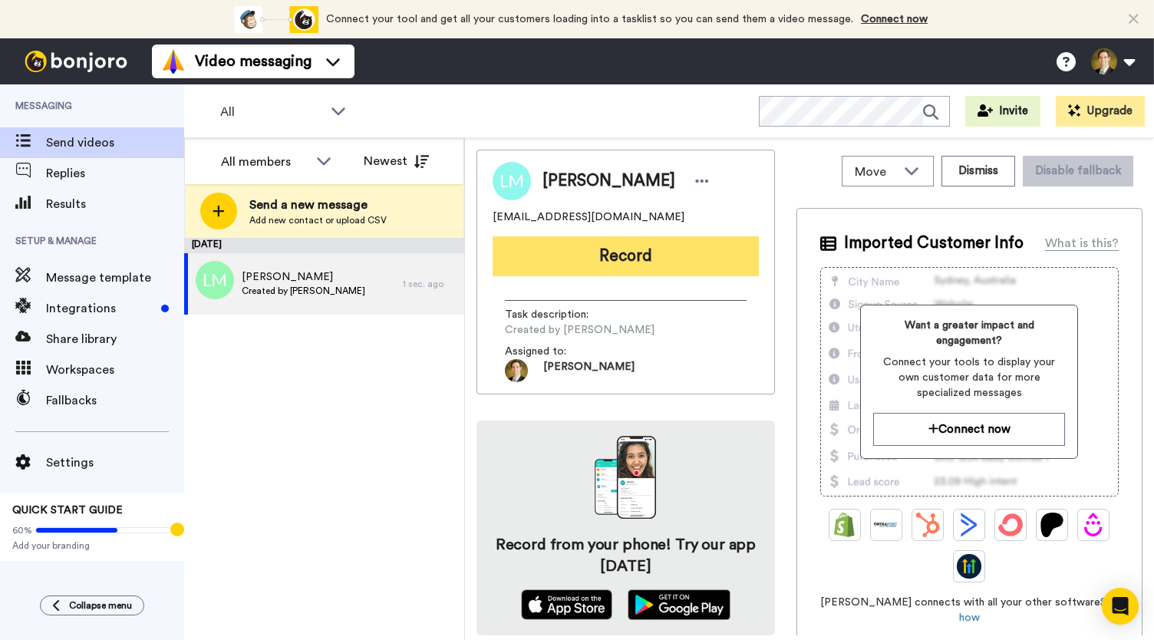
click at [586, 242] on button "Record" at bounding box center [625, 256] width 266 height 40
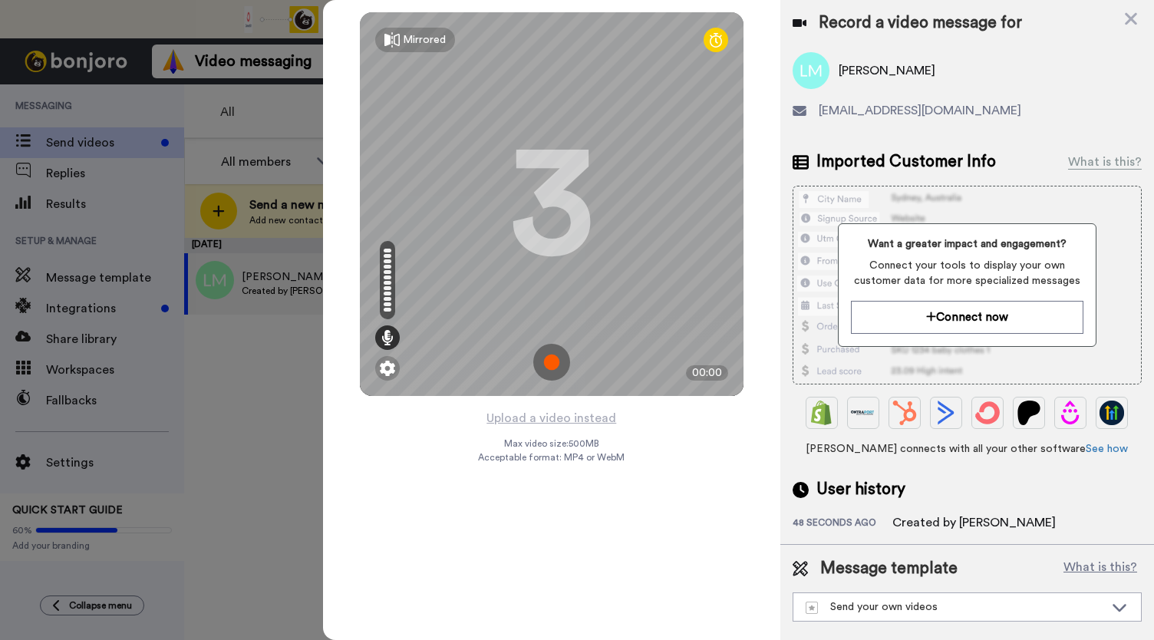
click at [552, 362] on img at bounding box center [551, 362] width 37 height 37
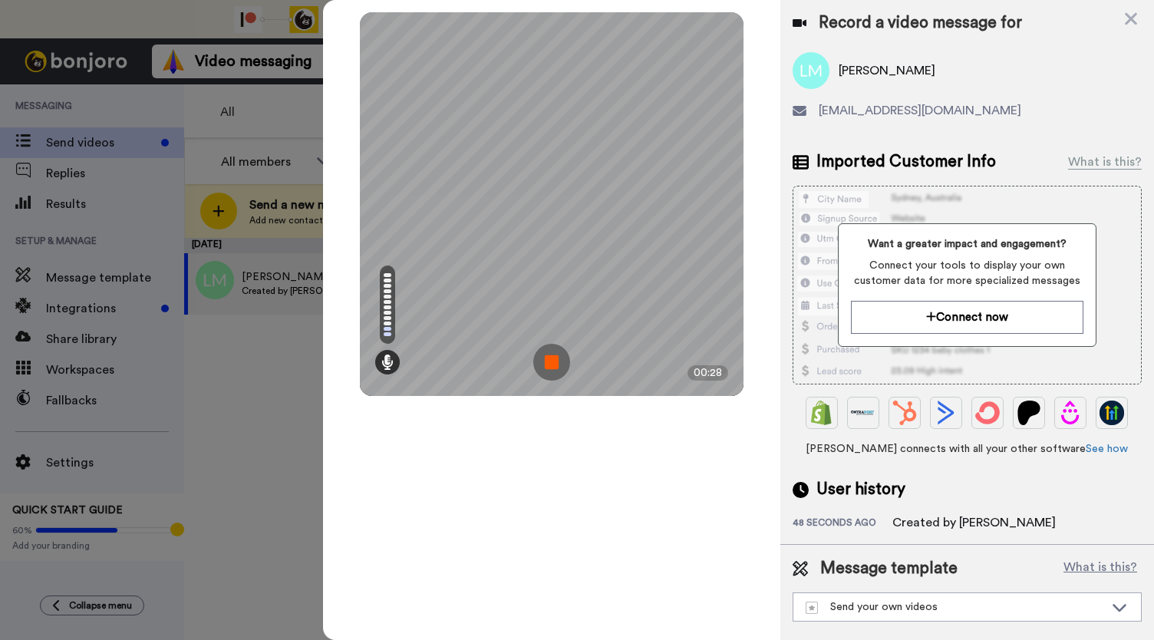
click at [552, 362] on img at bounding box center [551, 362] width 37 height 37
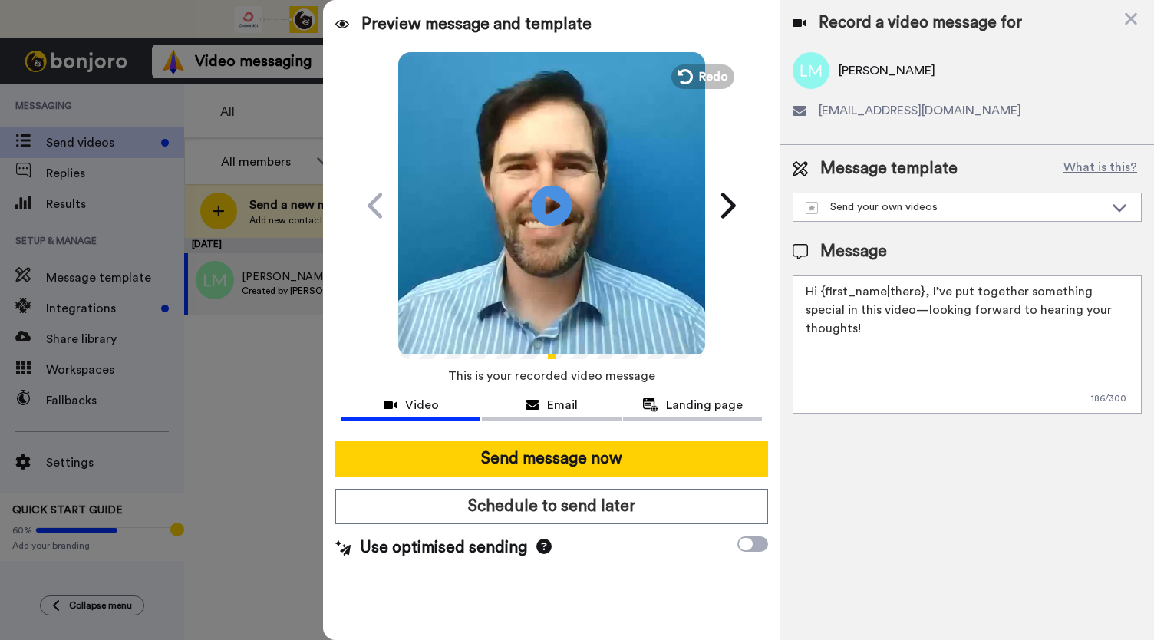
click at [551, 206] on icon "Play/Pause" at bounding box center [552, 205] width 41 height 73
click at [552, 411] on span "Email" at bounding box center [562, 405] width 31 height 18
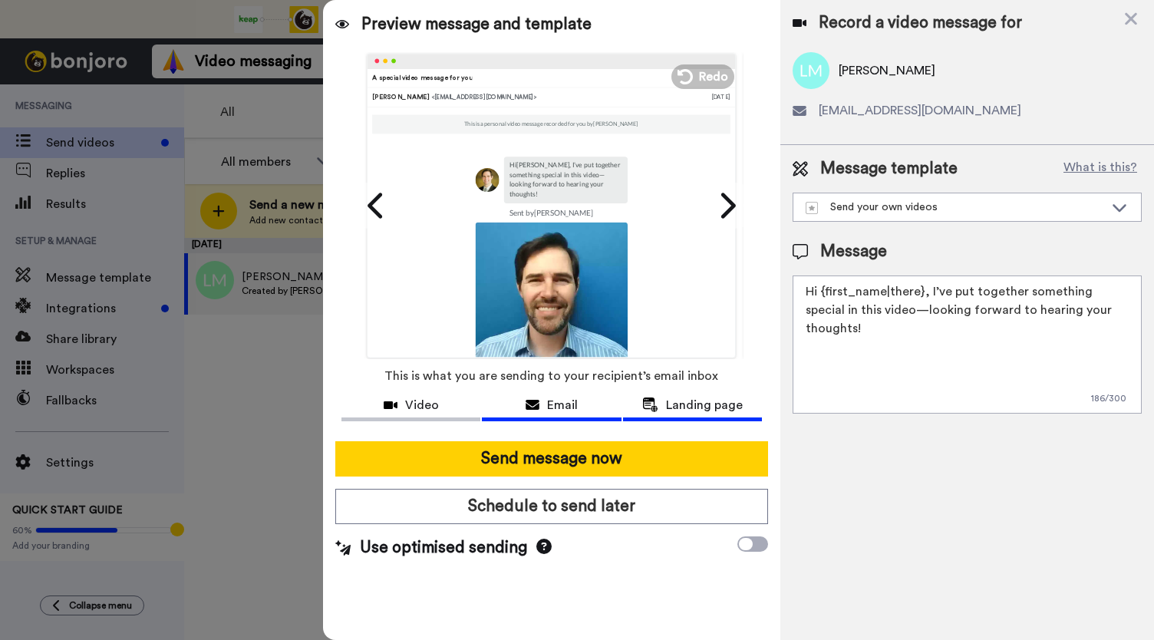
click at [687, 407] on span "Landing page" at bounding box center [704, 405] width 77 height 18
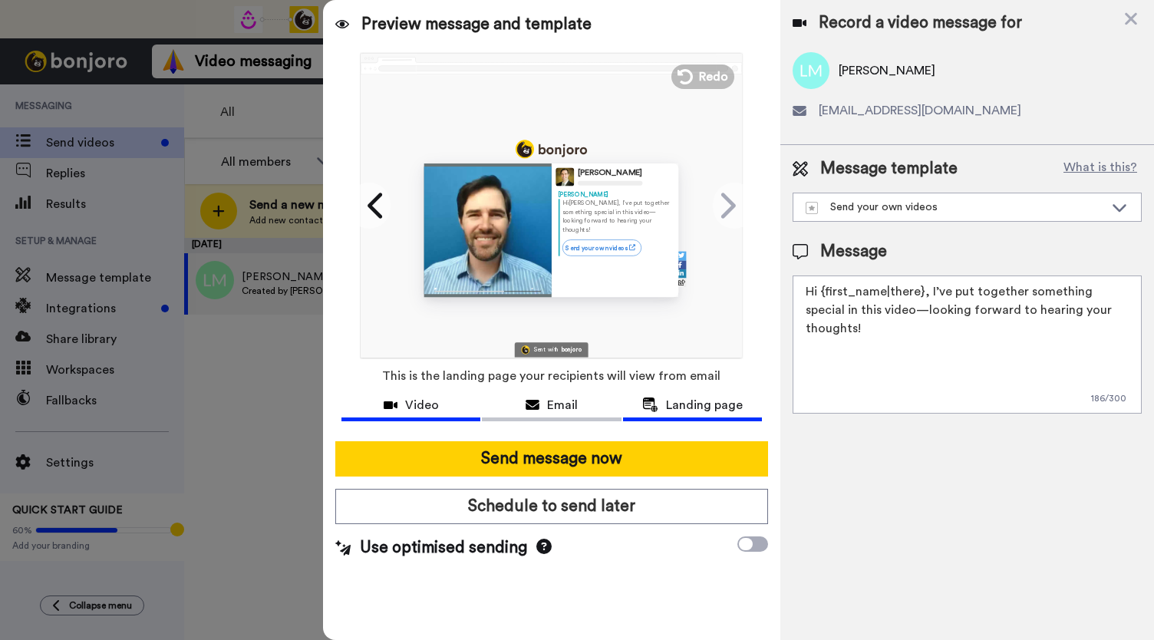
click at [418, 409] on span "Video" at bounding box center [422, 405] width 34 height 18
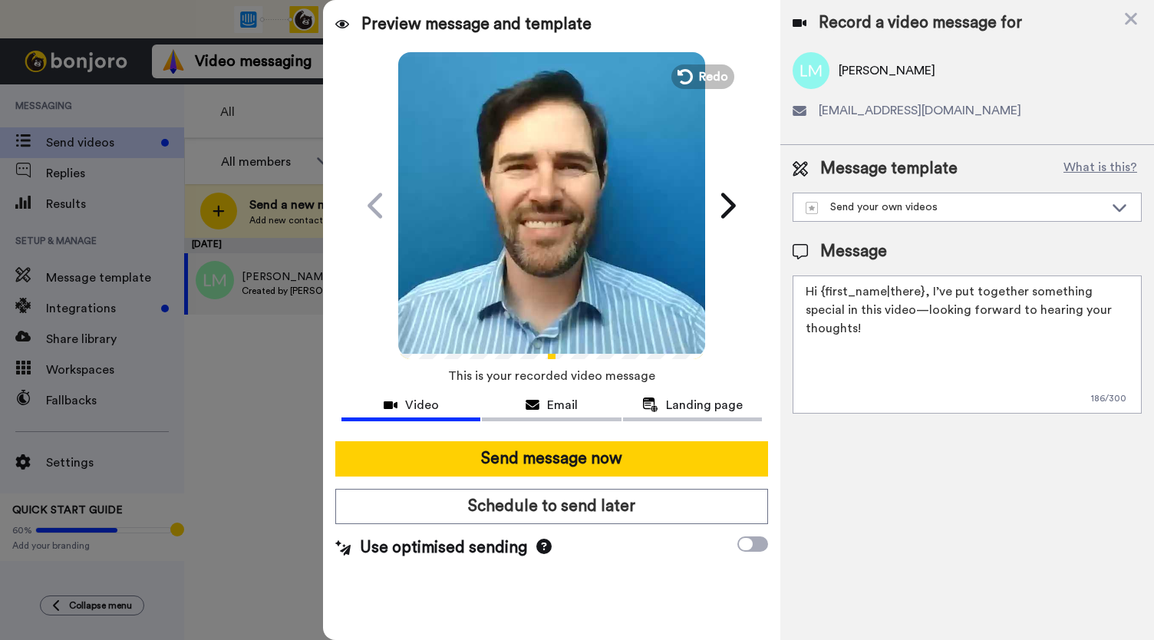
click at [555, 226] on icon "Play/Pause" at bounding box center [552, 205] width 41 height 73
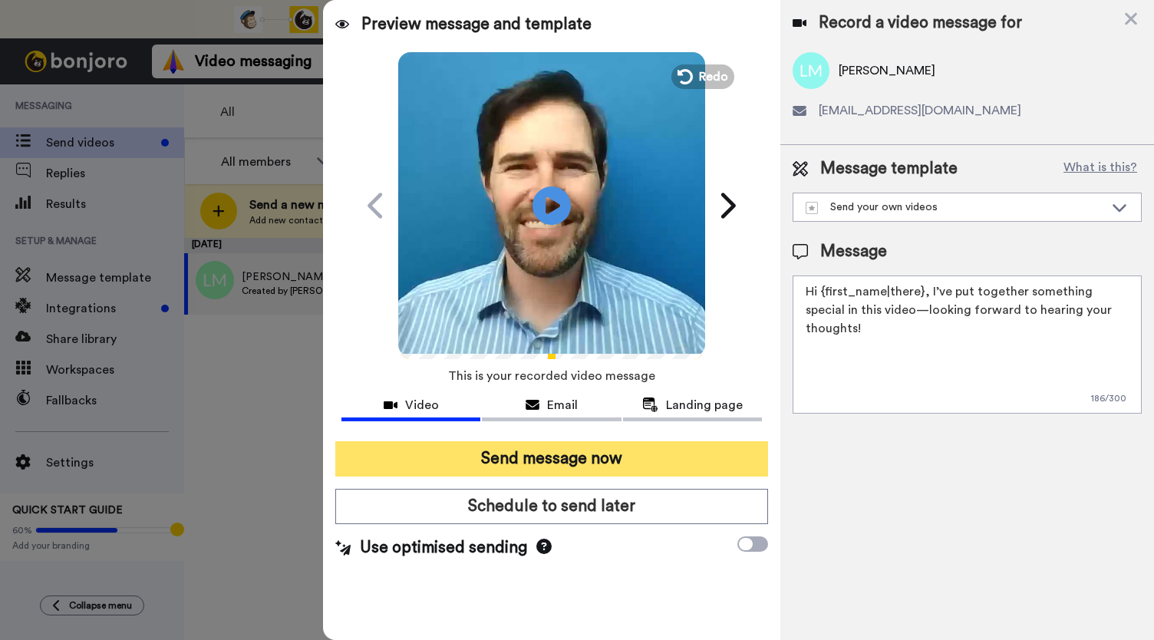
click at [509, 456] on button "Send message now" at bounding box center [551, 458] width 433 height 35
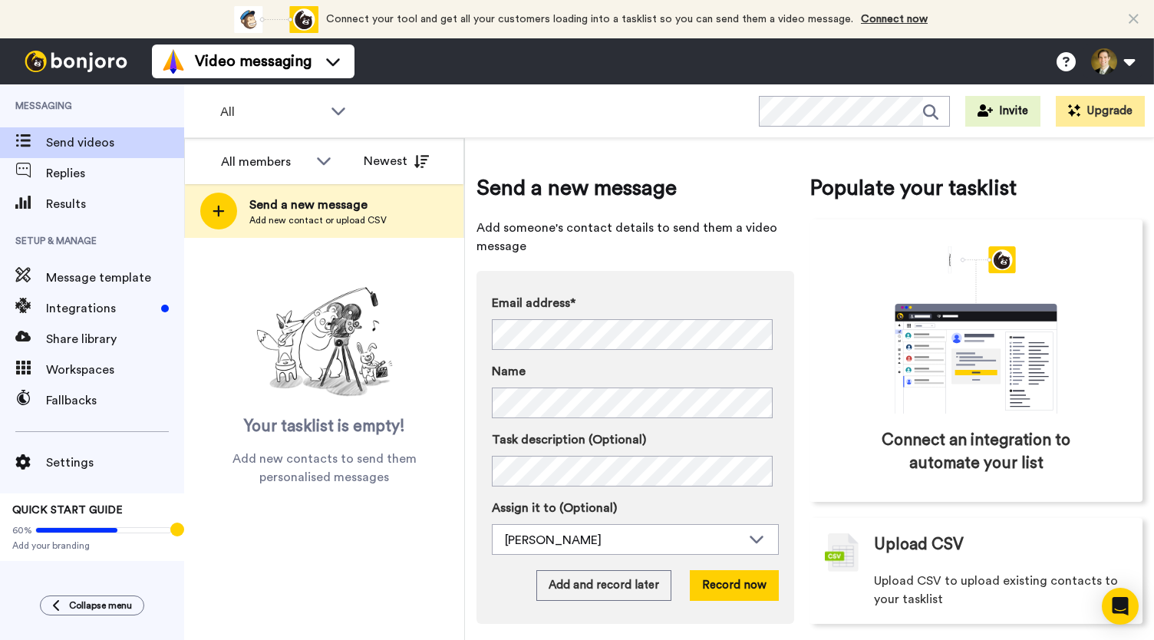
click at [10, 621] on div "Messaging Send videos Replies Results Setup & Manage Message template Integrati…" at bounding box center [92, 361] width 184 height 555
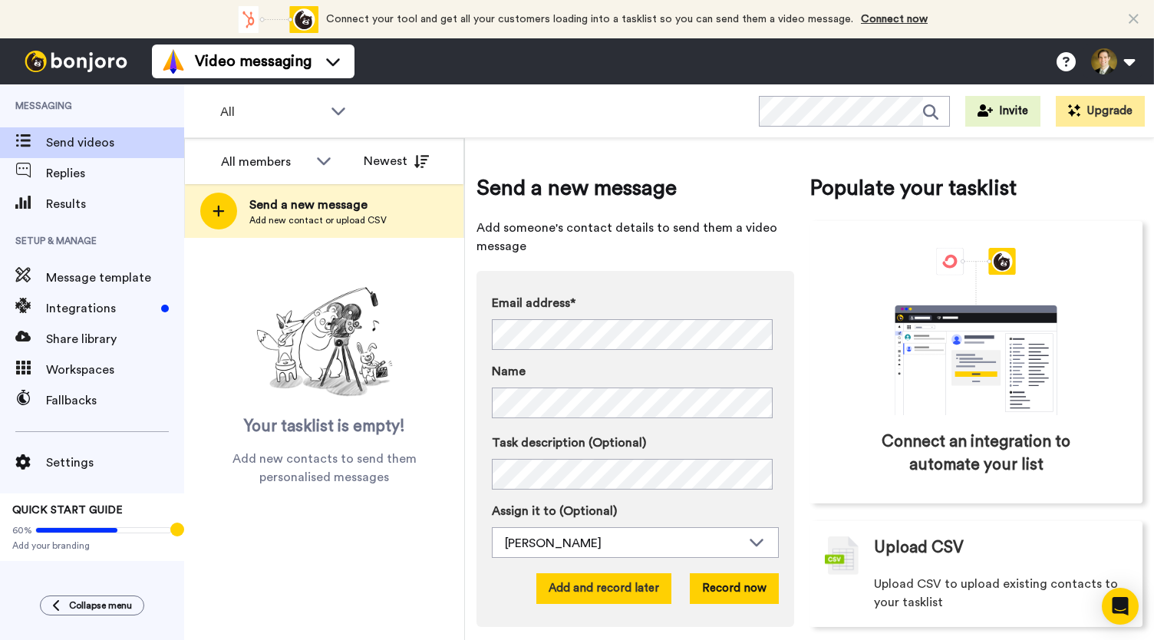
click at [594, 591] on button "Add and record later" at bounding box center [603, 588] width 135 height 31
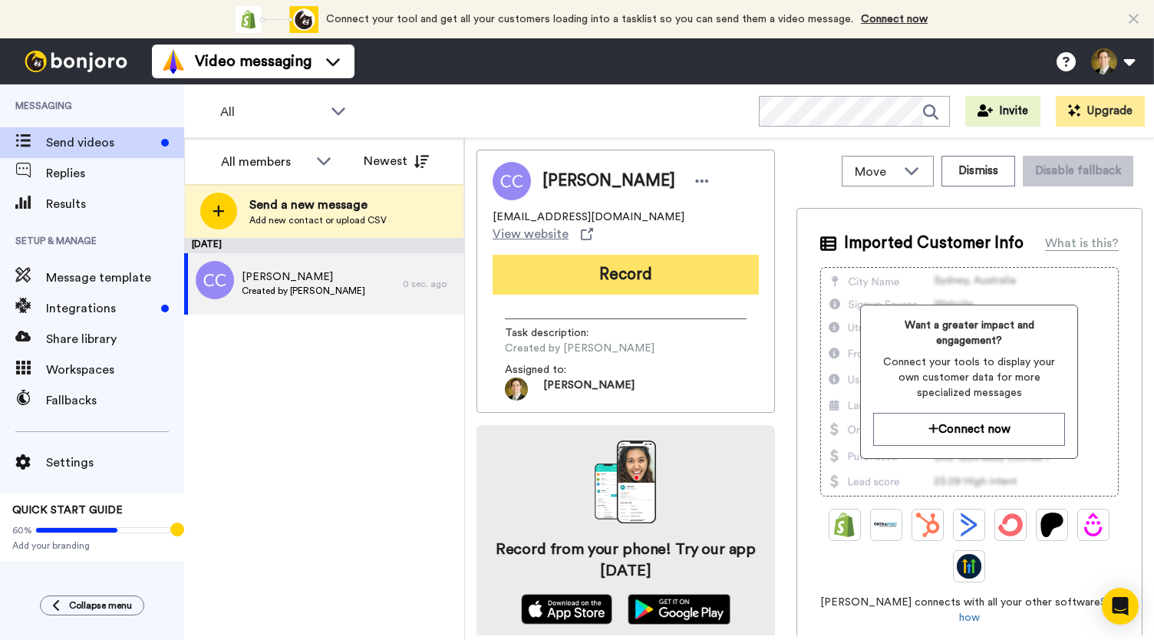
click at [618, 265] on button "Record" at bounding box center [625, 275] width 266 height 40
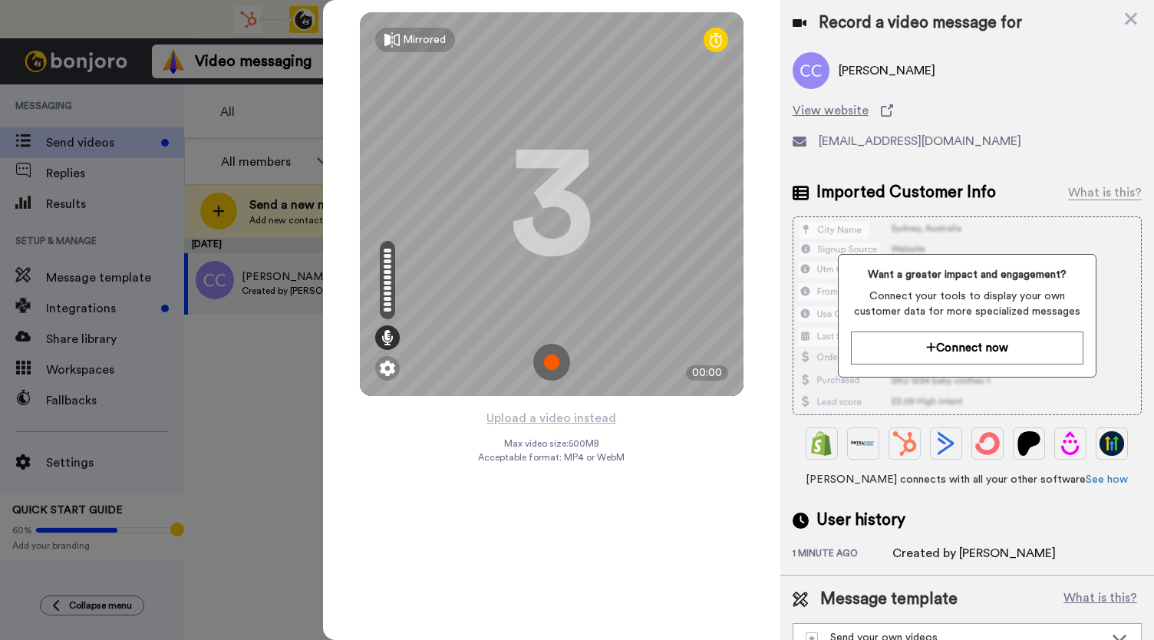
click at [546, 367] on img at bounding box center [551, 362] width 37 height 37
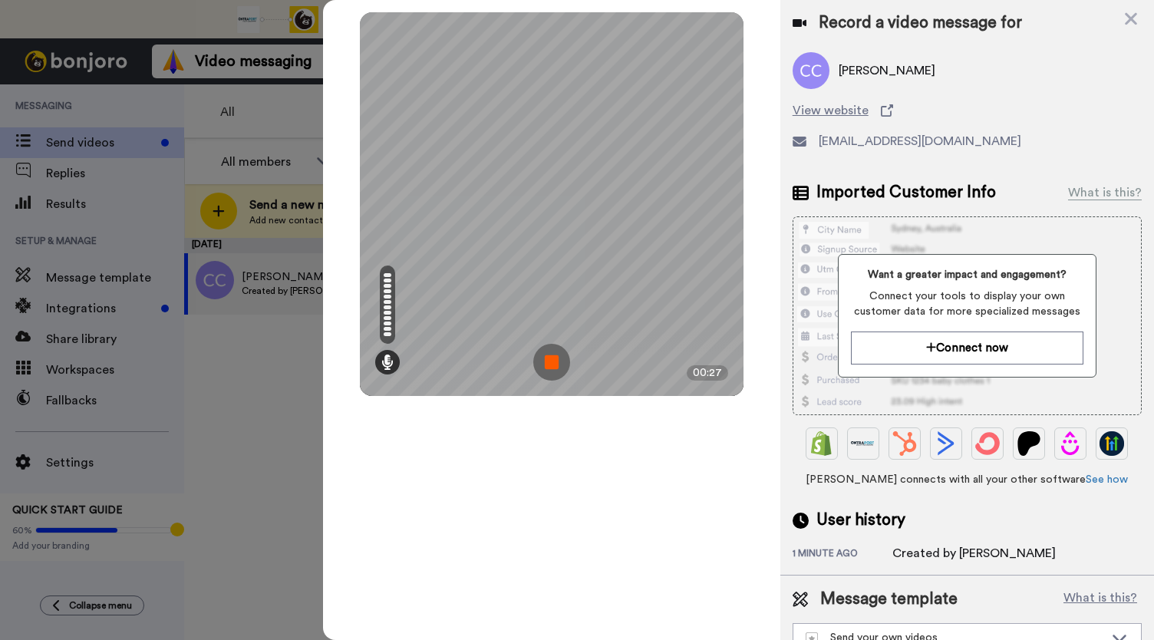
click at [550, 365] on img at bounding box center [551, 362] width 37 height 37
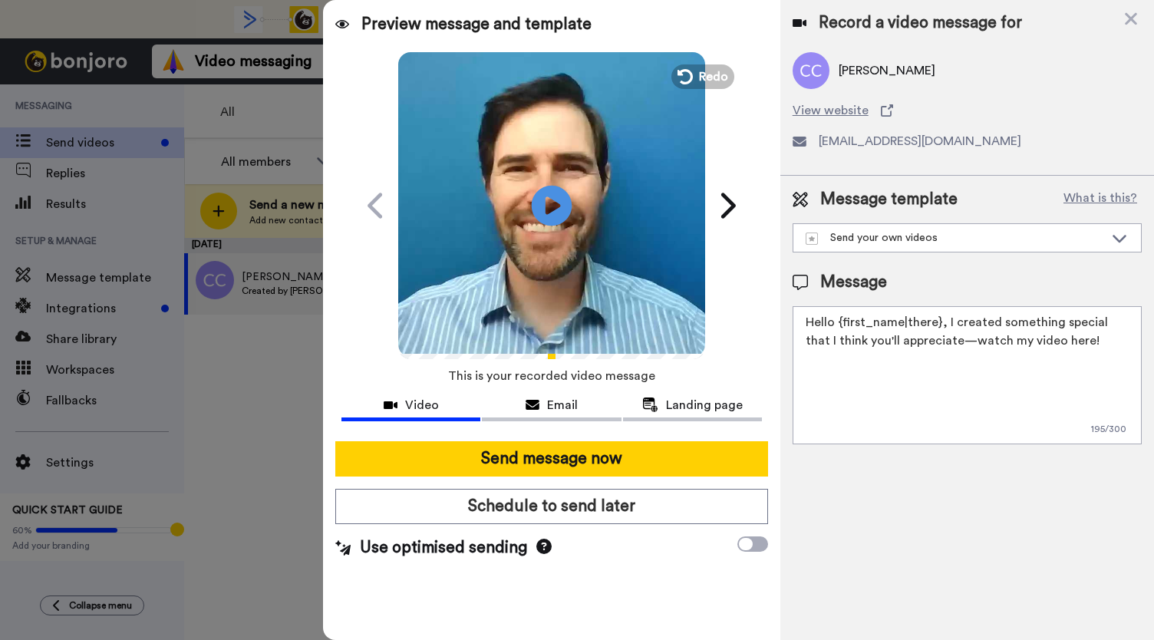
click at [549, 193] on icon at bounding box center [552, 205] width 41 height 41
click at [538, 403] on icon at bounding box center [532, 405] width 14 height 12
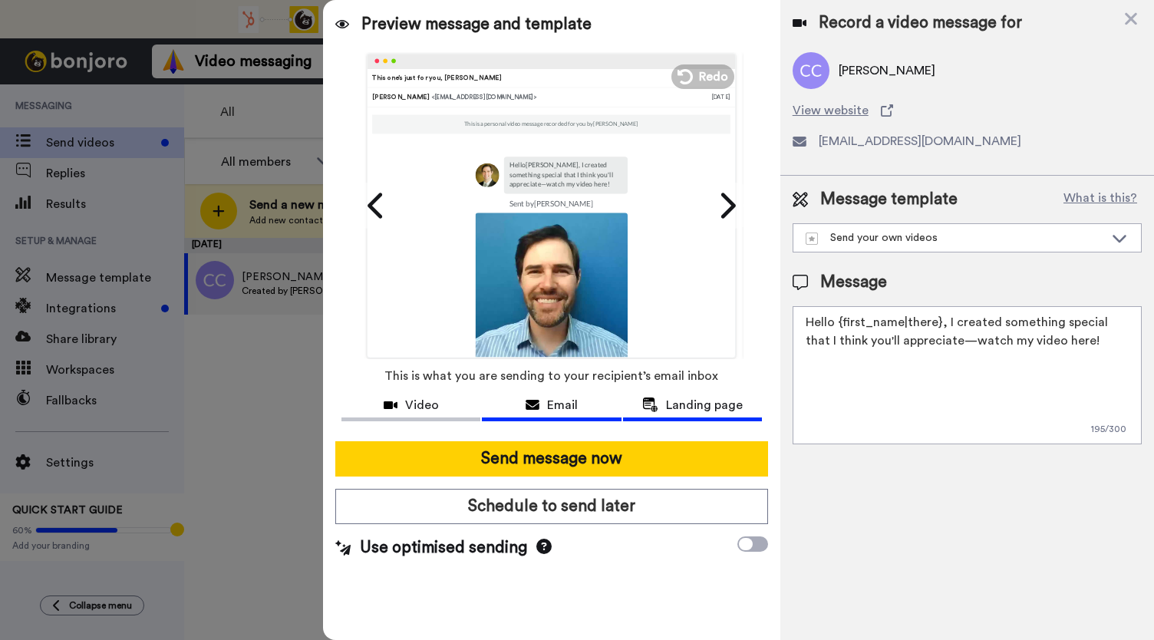
click at [695, 415] on button "Landing page" at bounding box center [692, 407] width 139 height 28
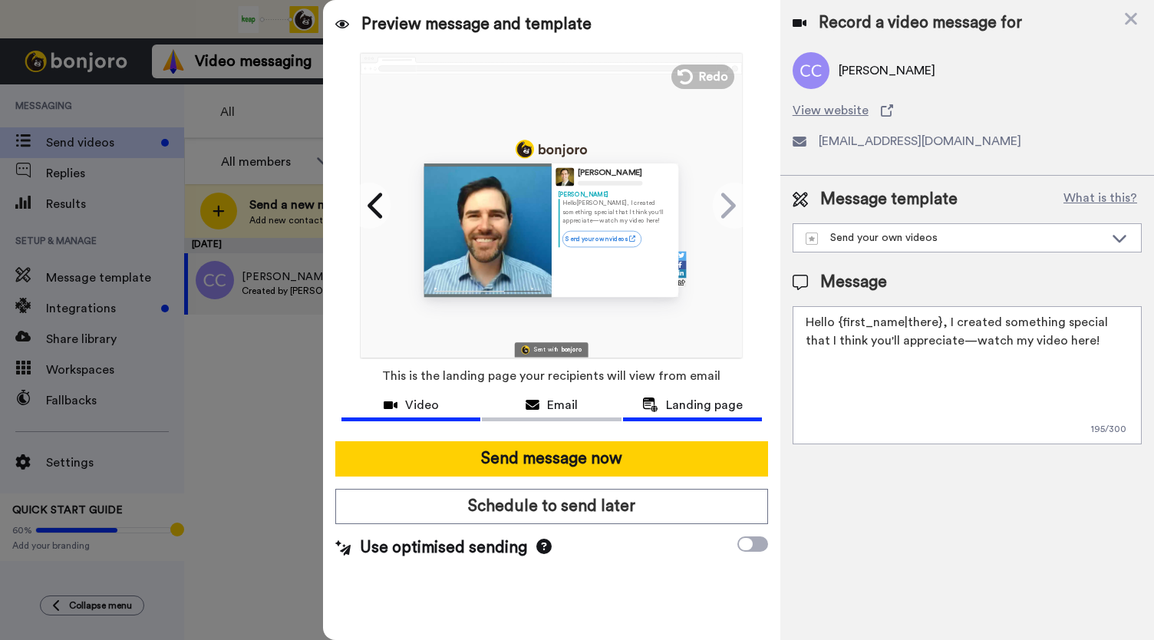
click at [429, 410] on span "Video" at bounding box center [422, 405] width 34 height 18
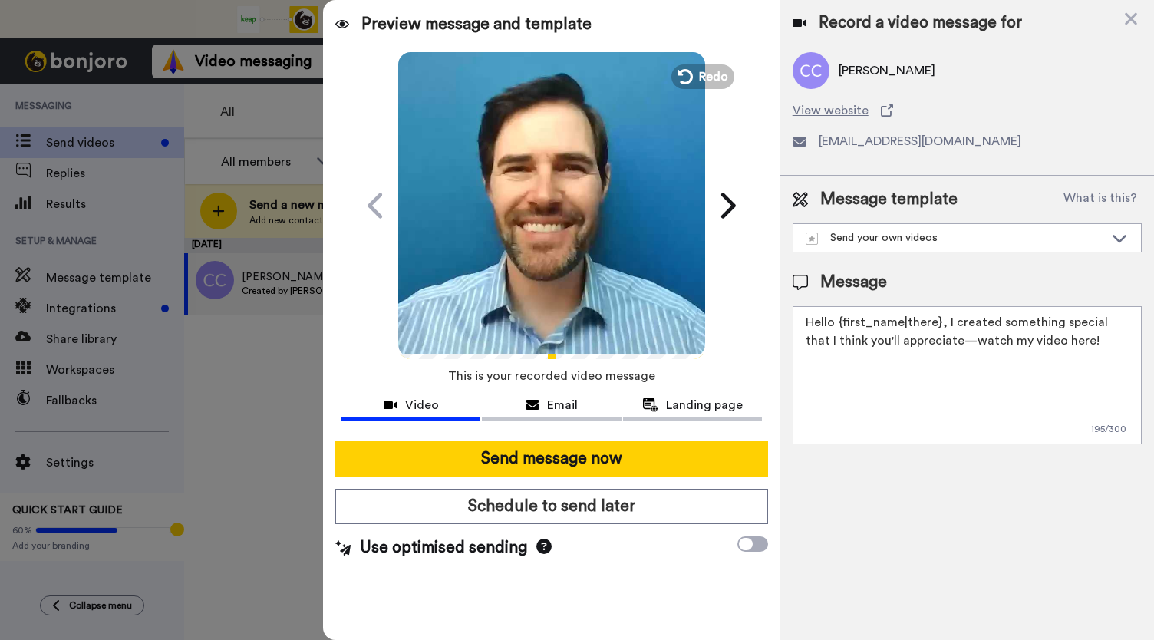
click at [566, 239] on icon "Play/Pause" at bounding box center [552, 205] width 41 height 73
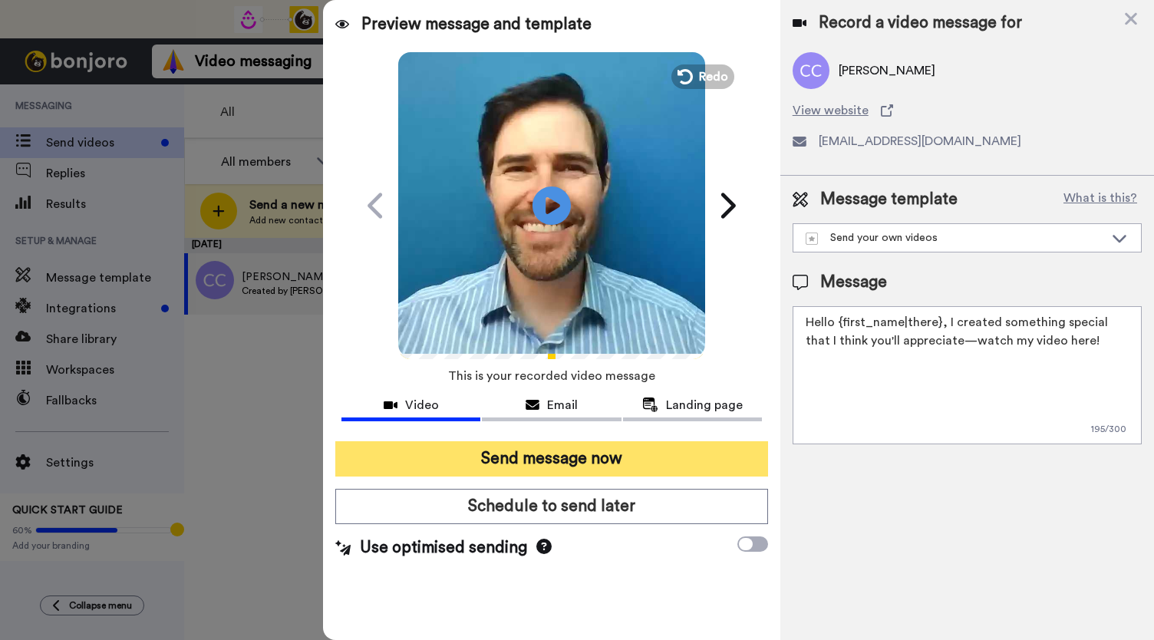
click at [548, 452] on button "Send message now" at bounding box center [551, 458] width 433 height 35
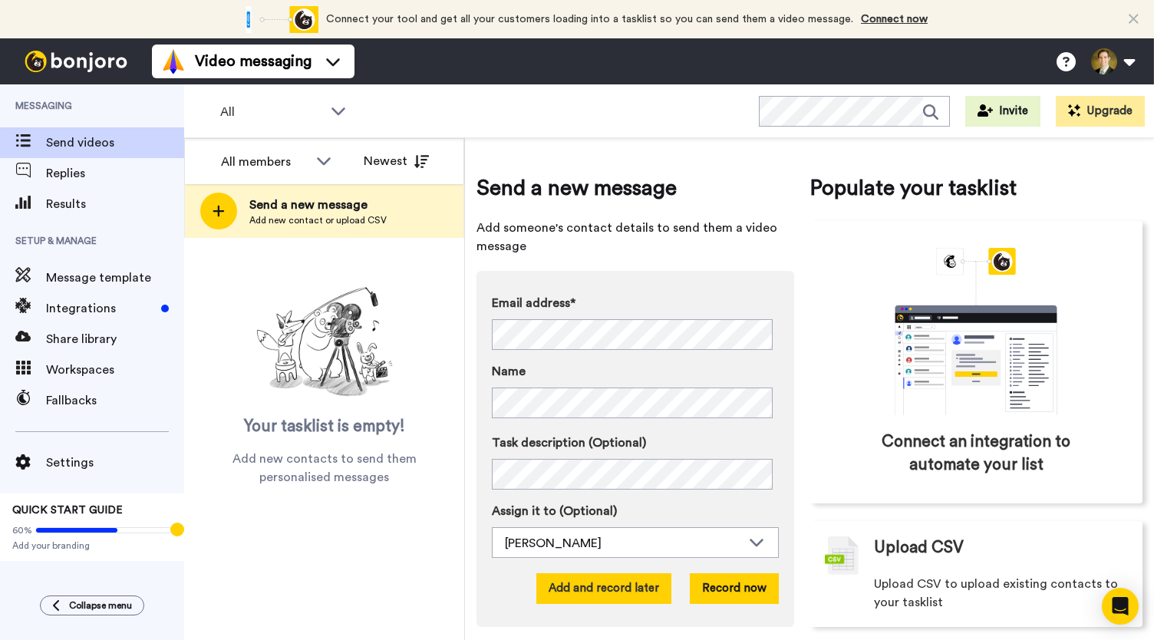
click at [592, 583] on button "Add and record later" at bounding box center [603, 588] width 135 height 31
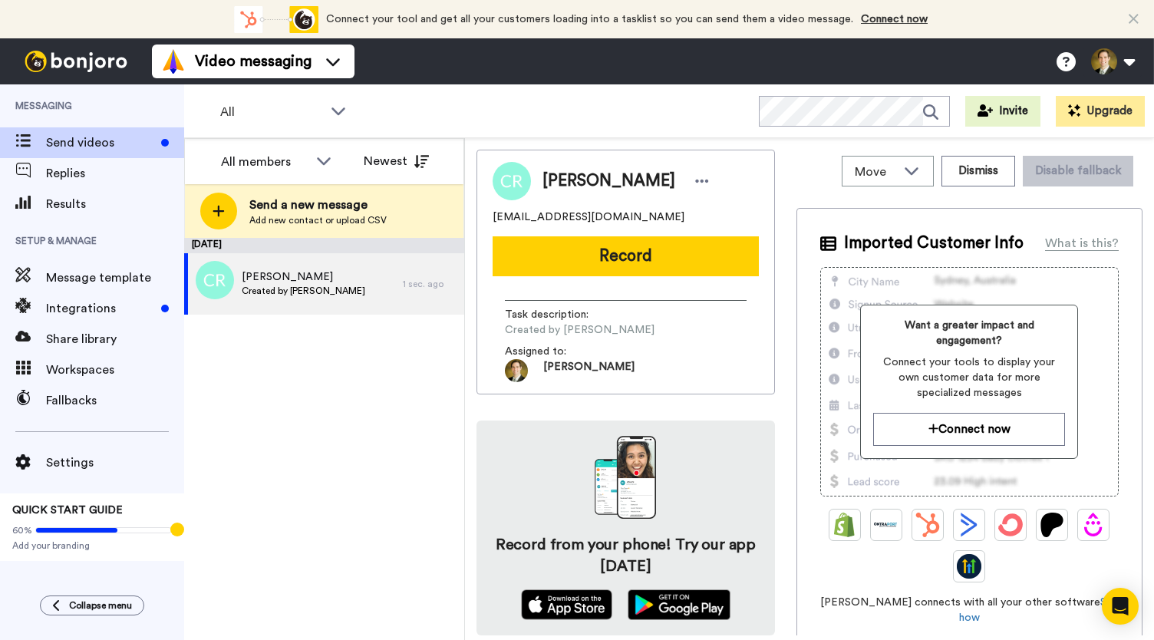
click at [25, 616] on div "Messaging Send videos Replies Results Setup & Manage Message template Integrati…" at bounding box center [92, 361] width 184 height 555
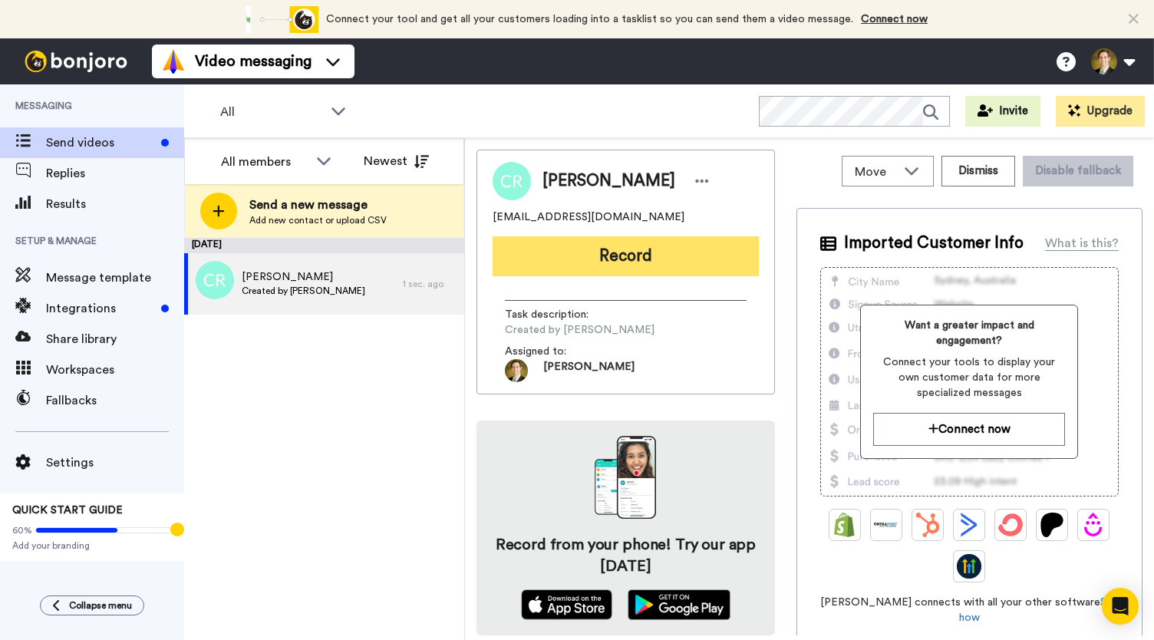
click at [549, 257] on button "Record" at bounding box center [625, 256] width 266 height 40
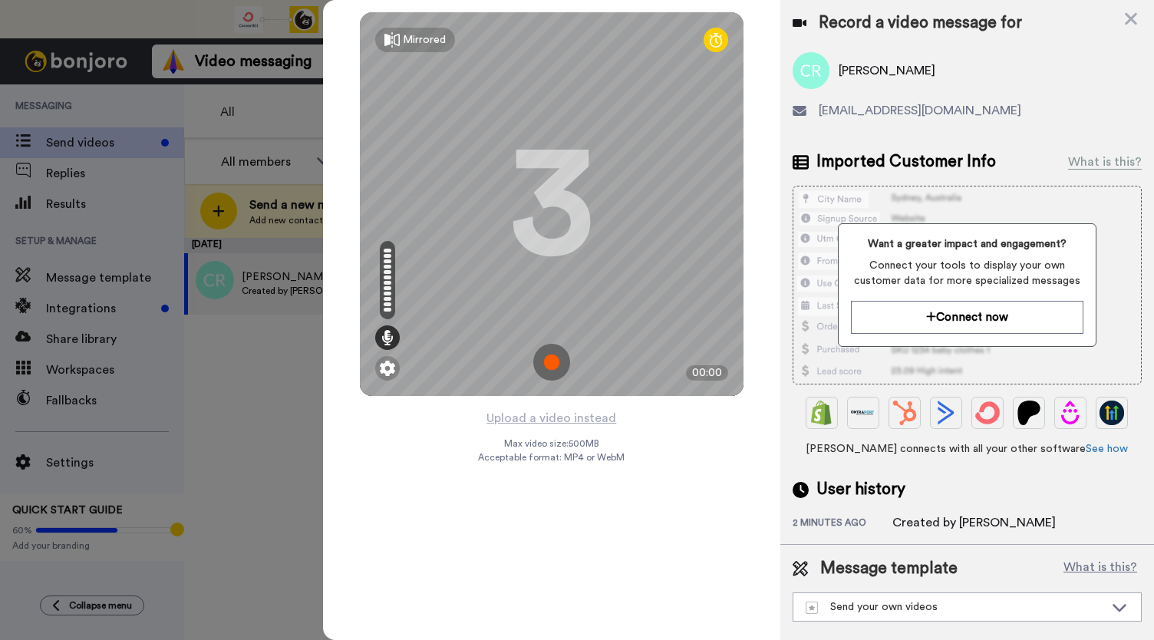
click at [557, 363] on img at bounding box center [551, 362] width 37 height 37
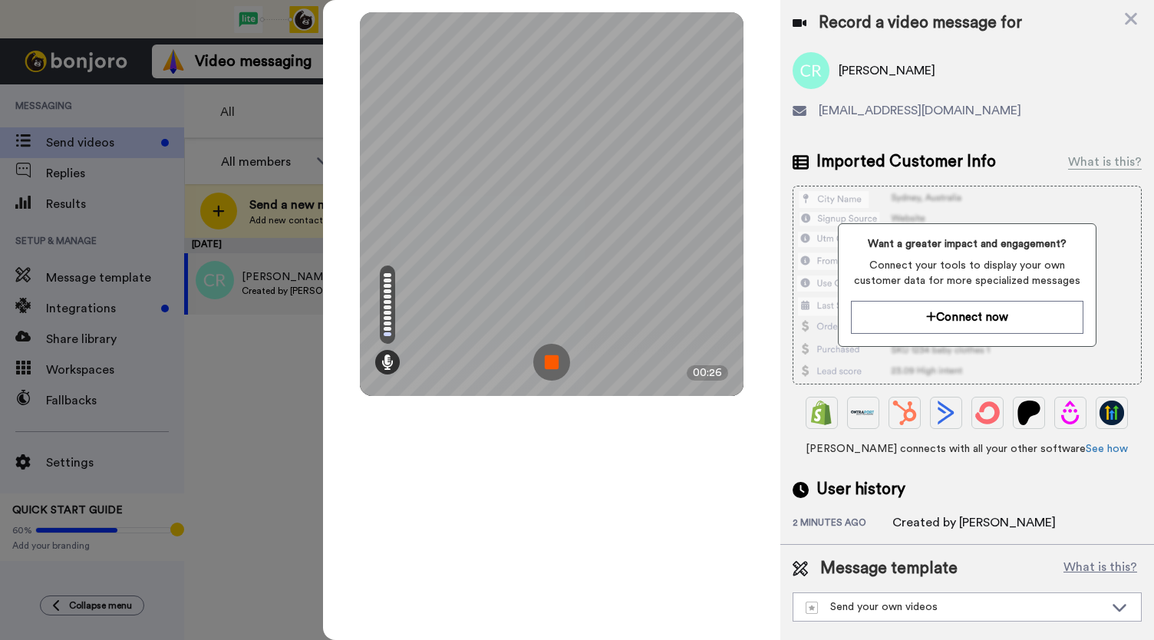
click at [557, 363] on img at bounding box center [551, 362] width 37 height 37
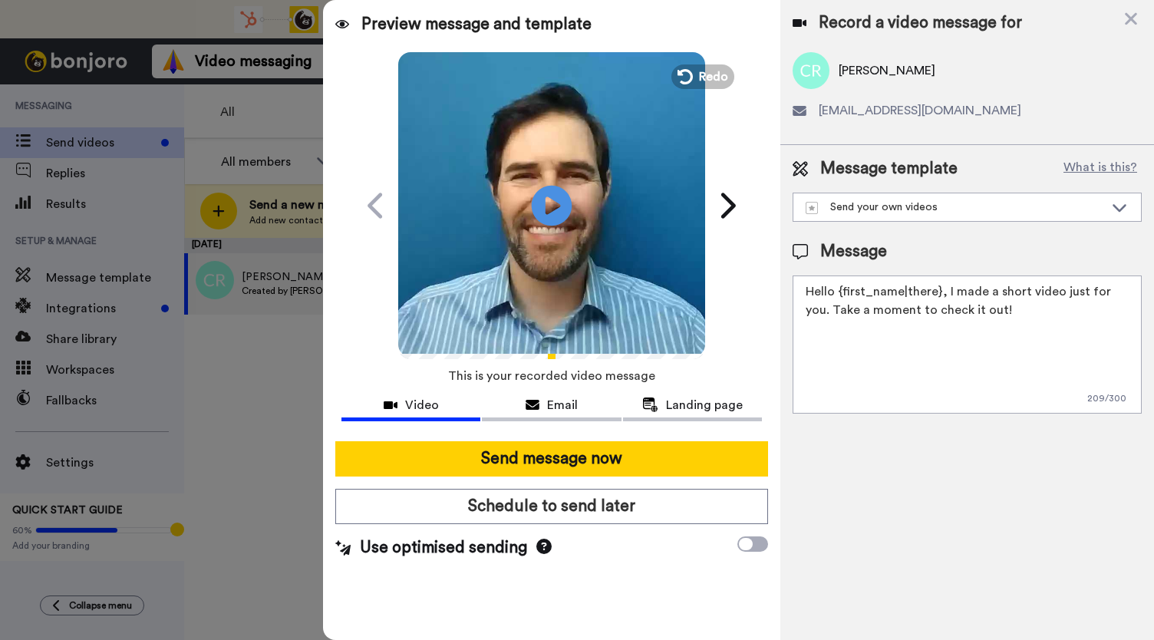
click at [539, 192] on icon at bounding box center [552, 205] width 41 height 41
click at [545, 403] on div "Email" at bounding box center [551, 405] width 139 height 18
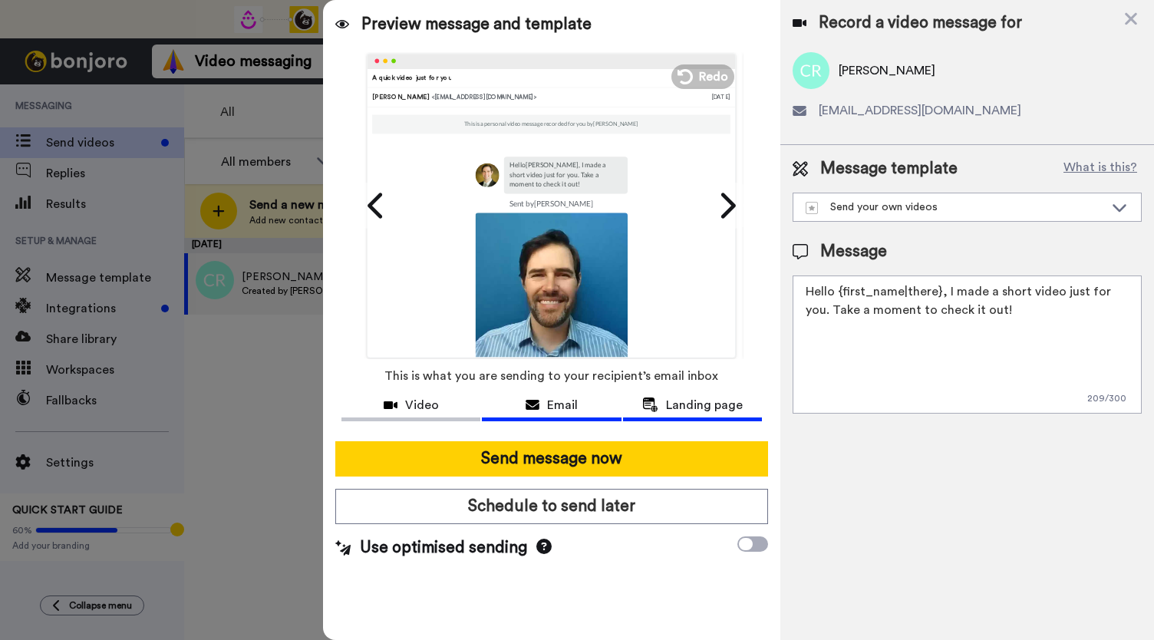
click at [671, 407] on span "Landing page" at bounding box center [704, 405] width 77 height 18
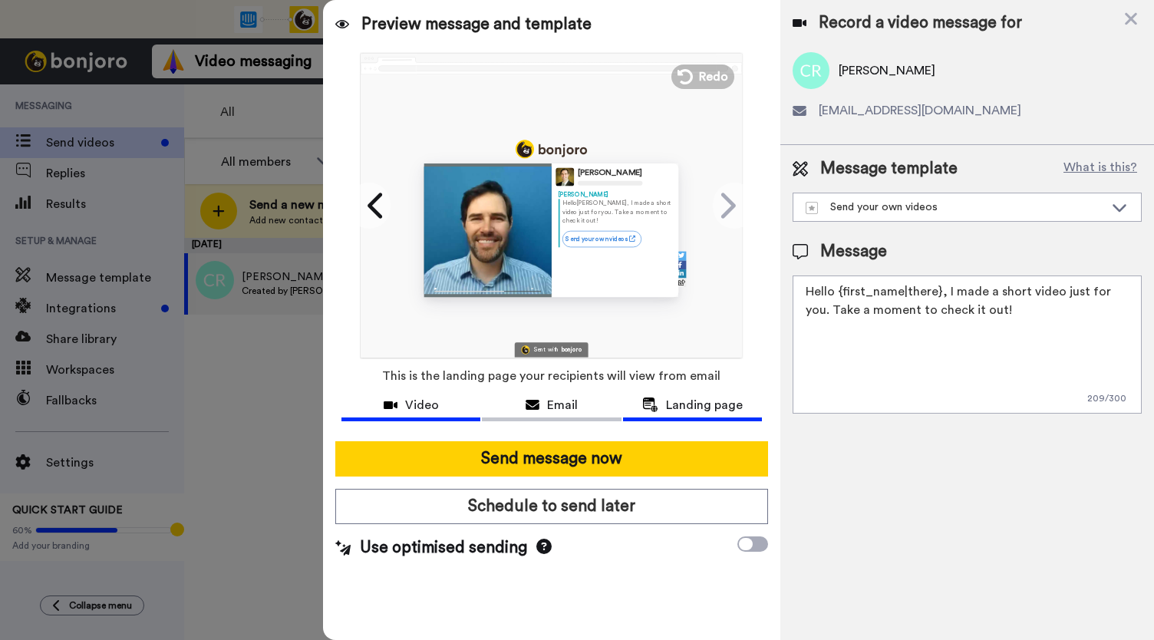
click at [403, 413] on button "Video" at bounding box center [410, 407] width 139 height 28
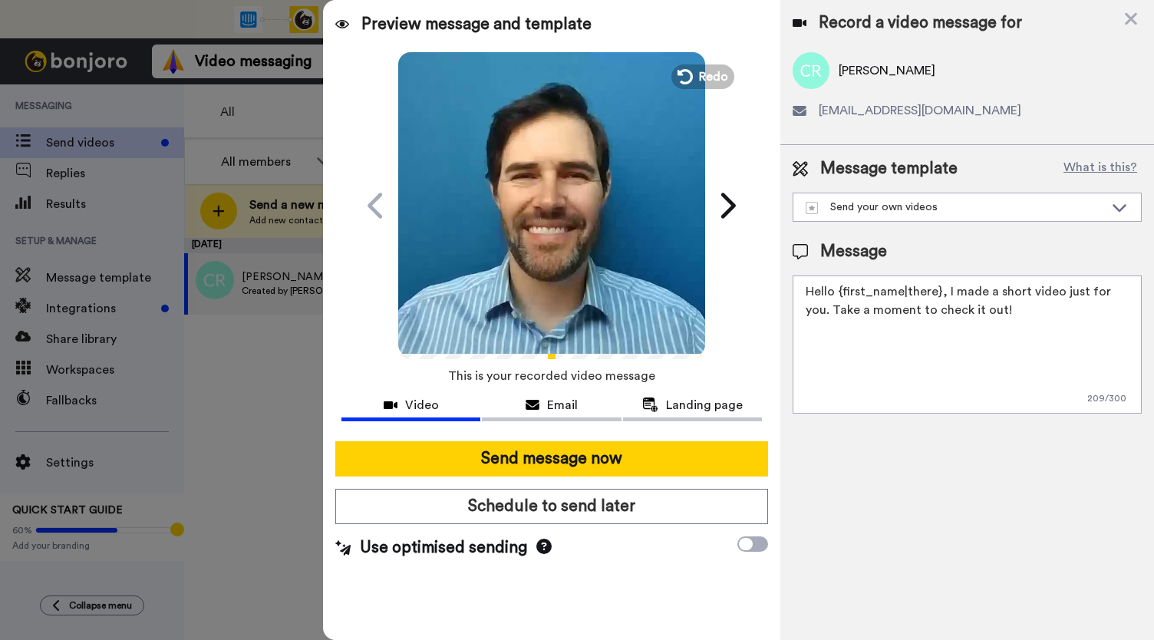
click at [542, 231] on icon "Play/Pause" at bounding box center [552, 205] width 41 height 73
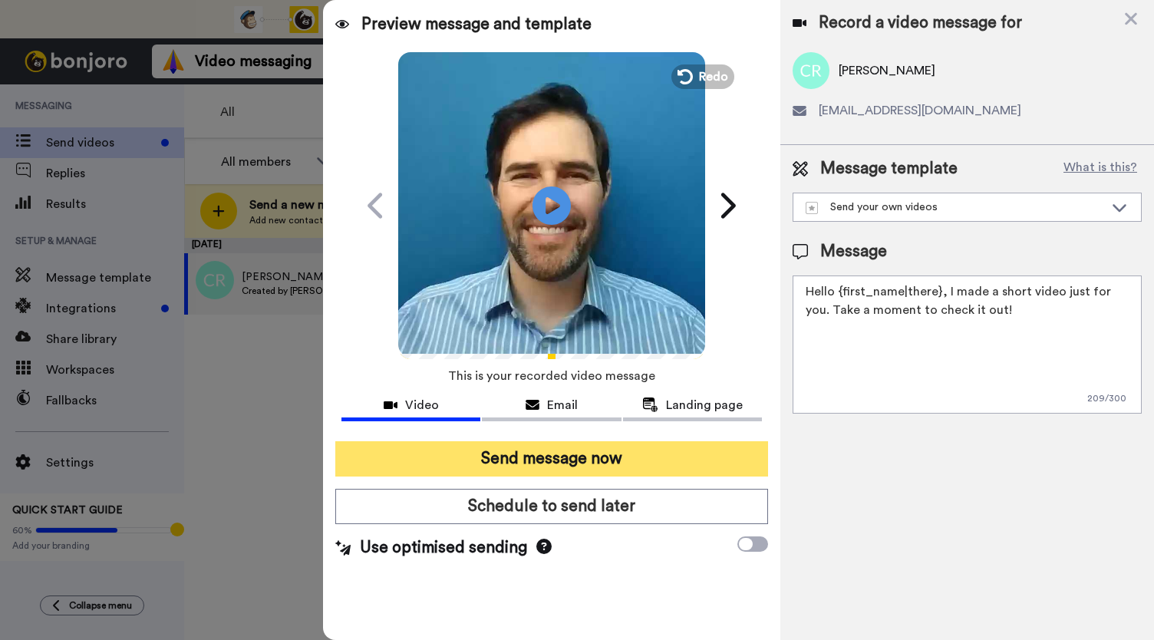
click at [521, 456] on button "Send message now" at bounding box center [551, 458] width 433 height 35
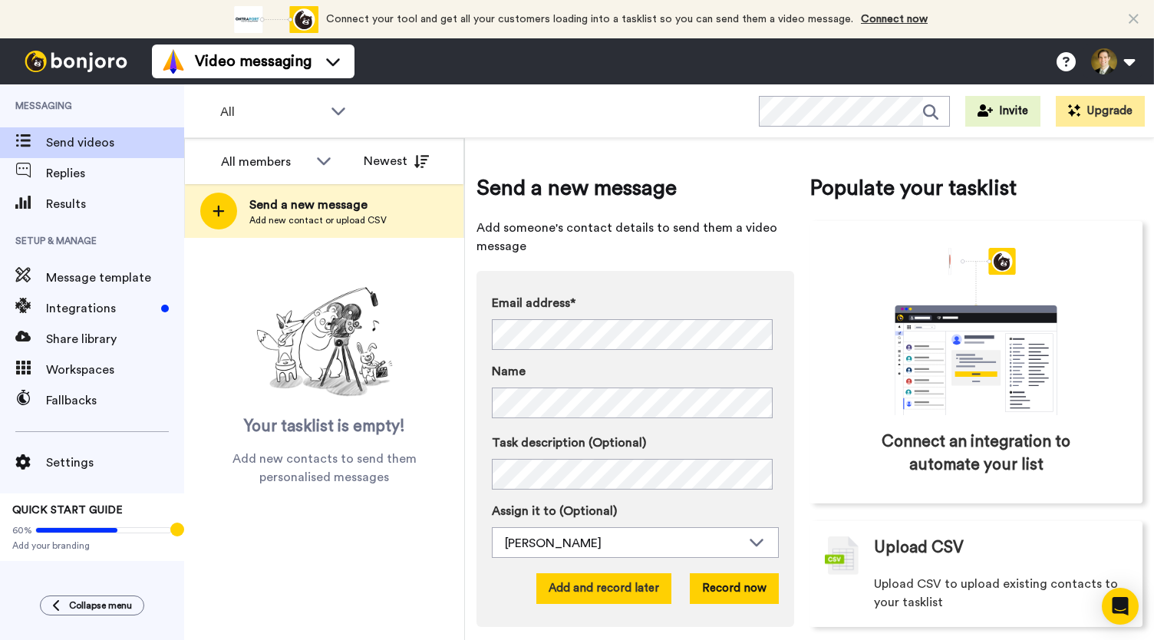
click at [585, 586] on button "Add and record later" at bounding box center [603, 588] width 135 height 31
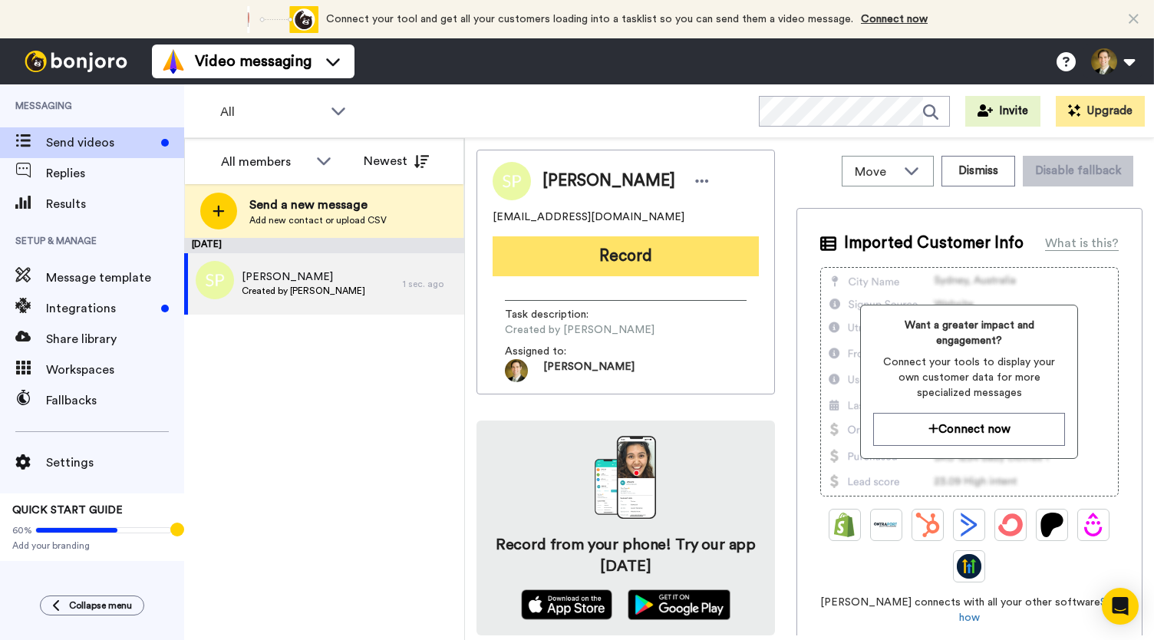
click at [594, 262] on button "Record" at bounding box center [625, 256] width 266 height 40
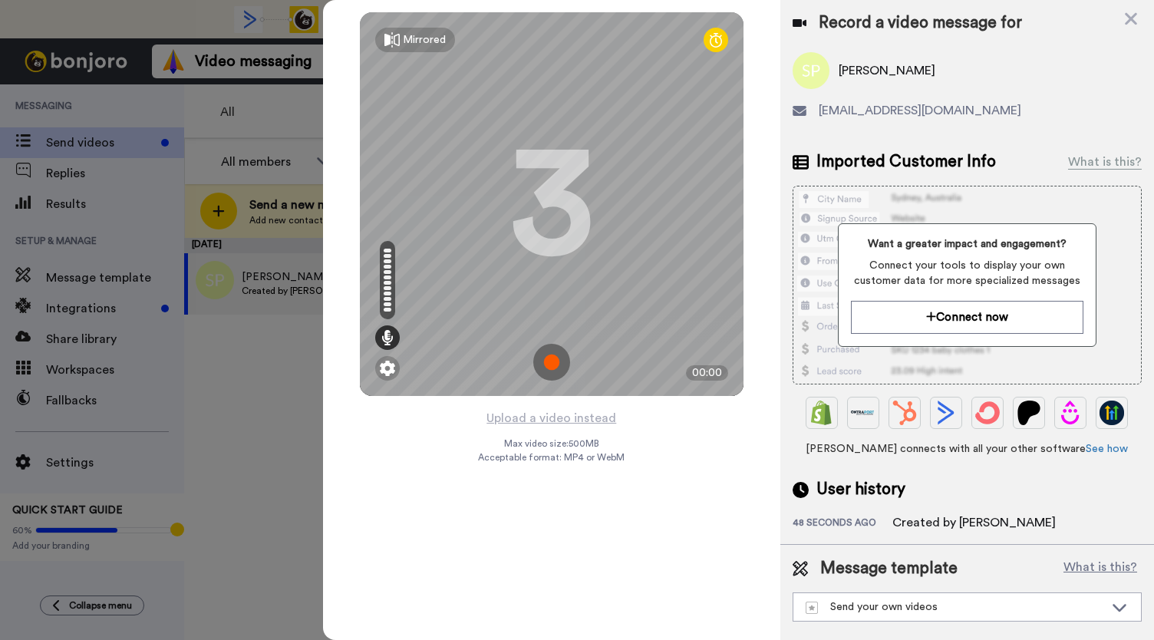
click at [559, 366] on img at bounding box center [551, 362] width 37 height 37
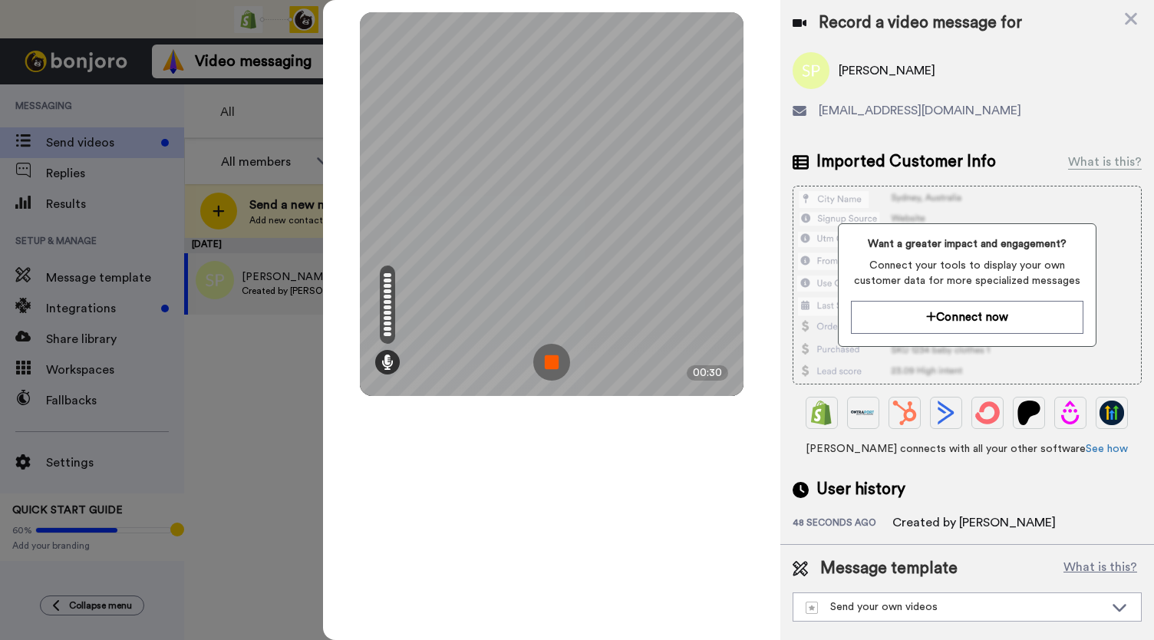
click at [559, 366] on img at bounding box center [551, 362] width 37 height 37
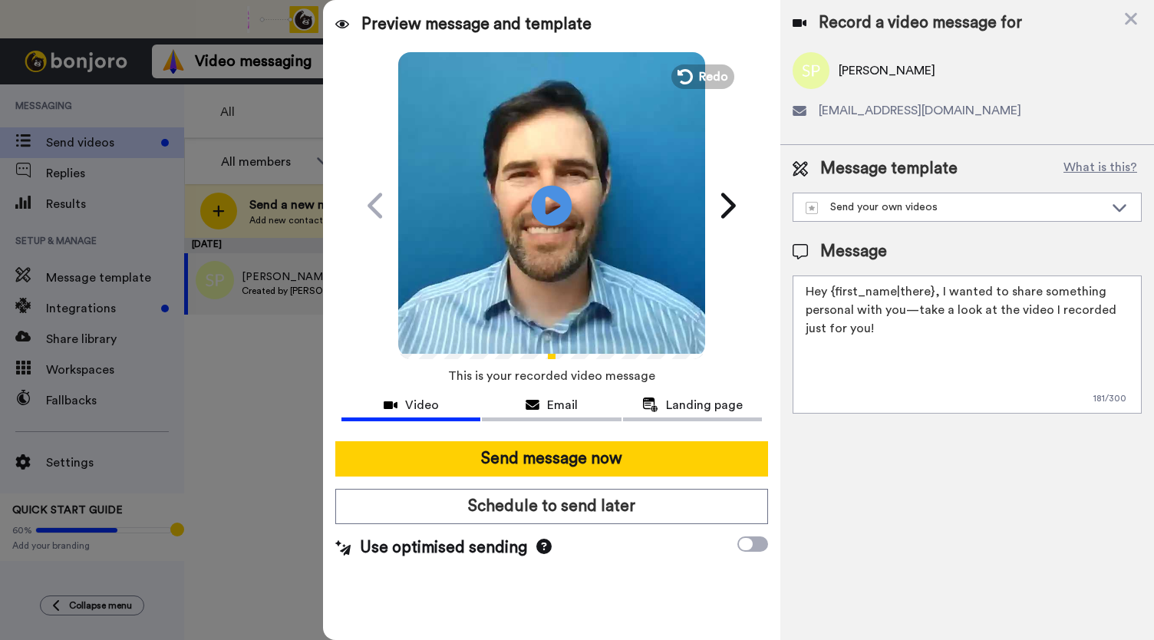
click at [551, 209] on icon "Play/Pause" at bounding box center [552, 205] width 41 height 73
click at [592, 407] on div "Email" at bounding box center [551, 405] width 139 height 18
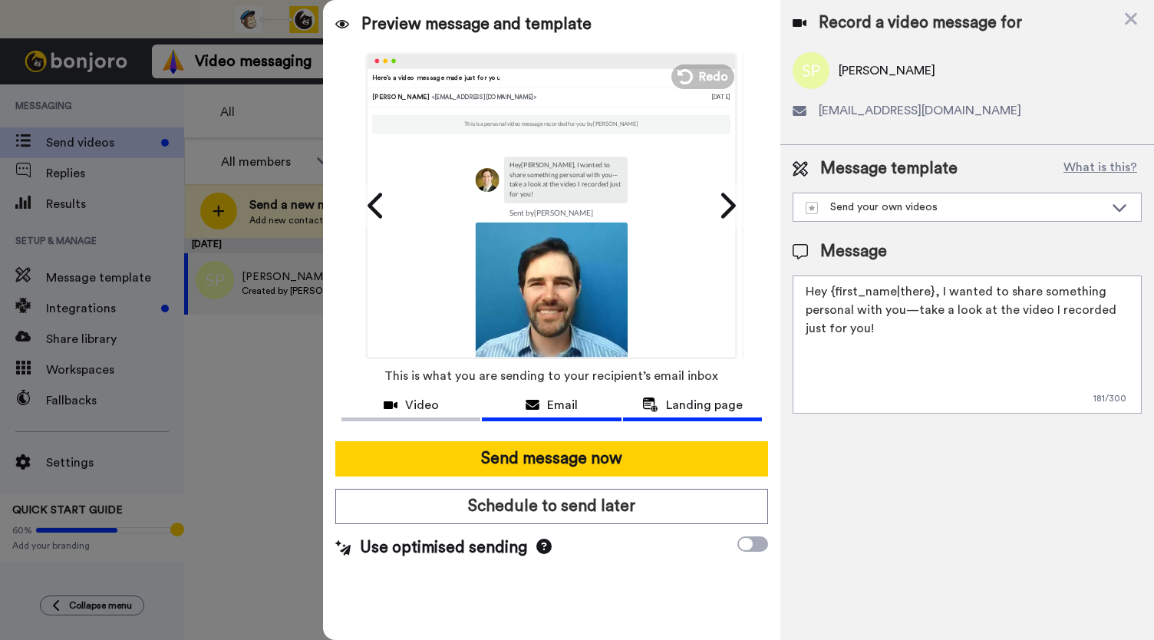
click at [686, 404] on span "Landing page" at bounding box center [704, 405] width 77 height 18
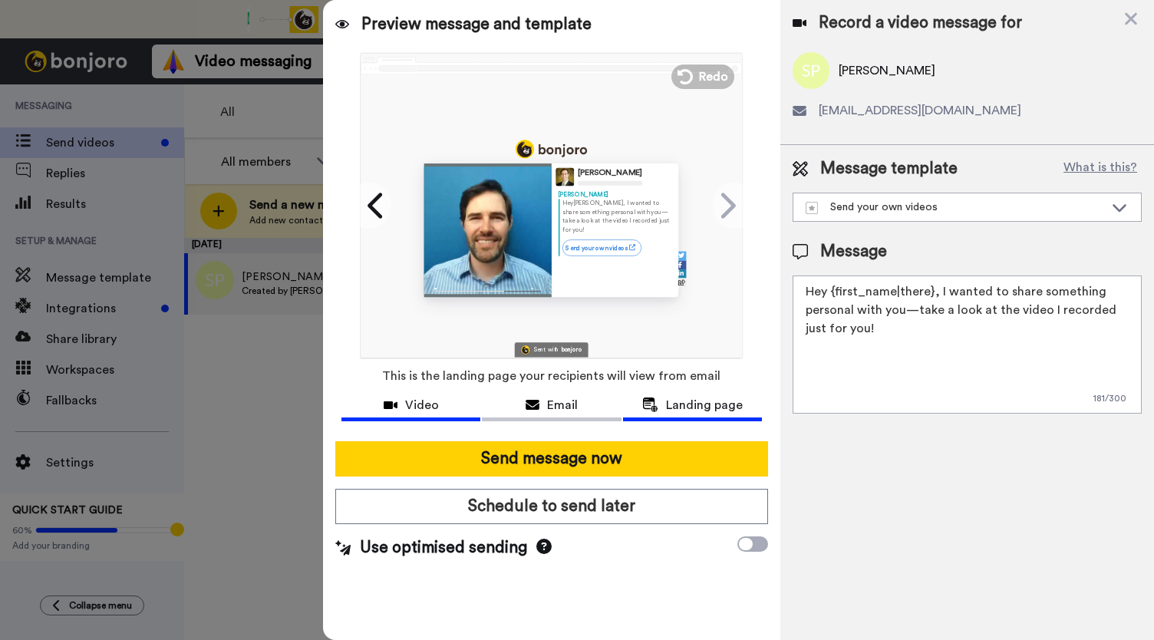
click at [423, 407] on span "Video" at bounding box center [422, 405] width 34 height 18
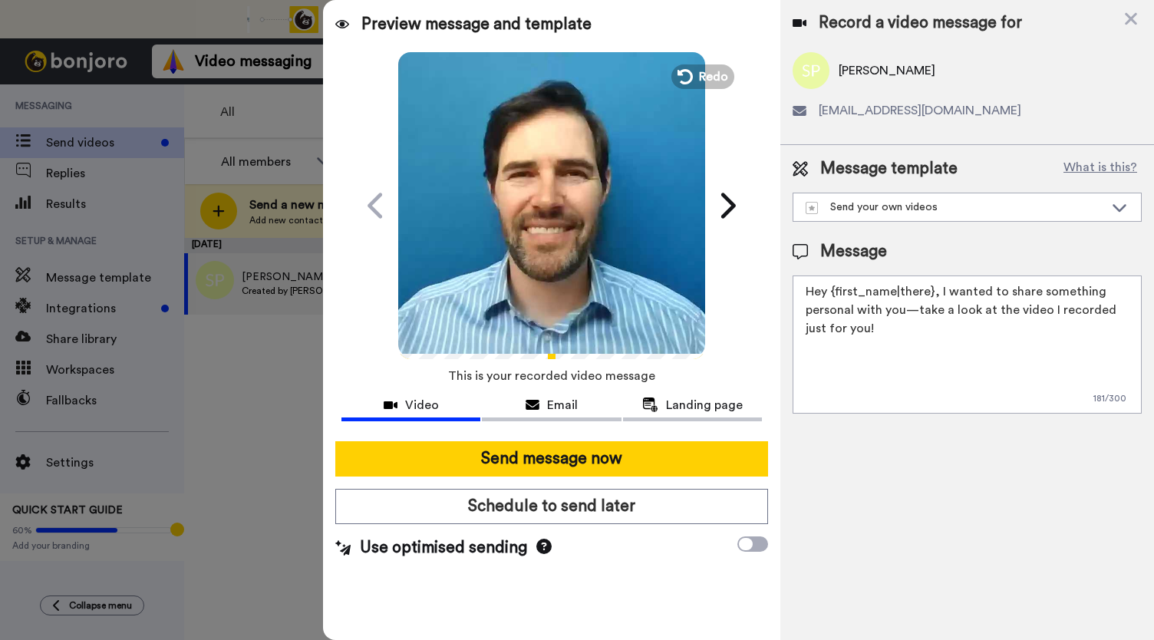
click at [534, 239] on icon "Play/Pause" at bounding box center [552, 205] width 41 height 73
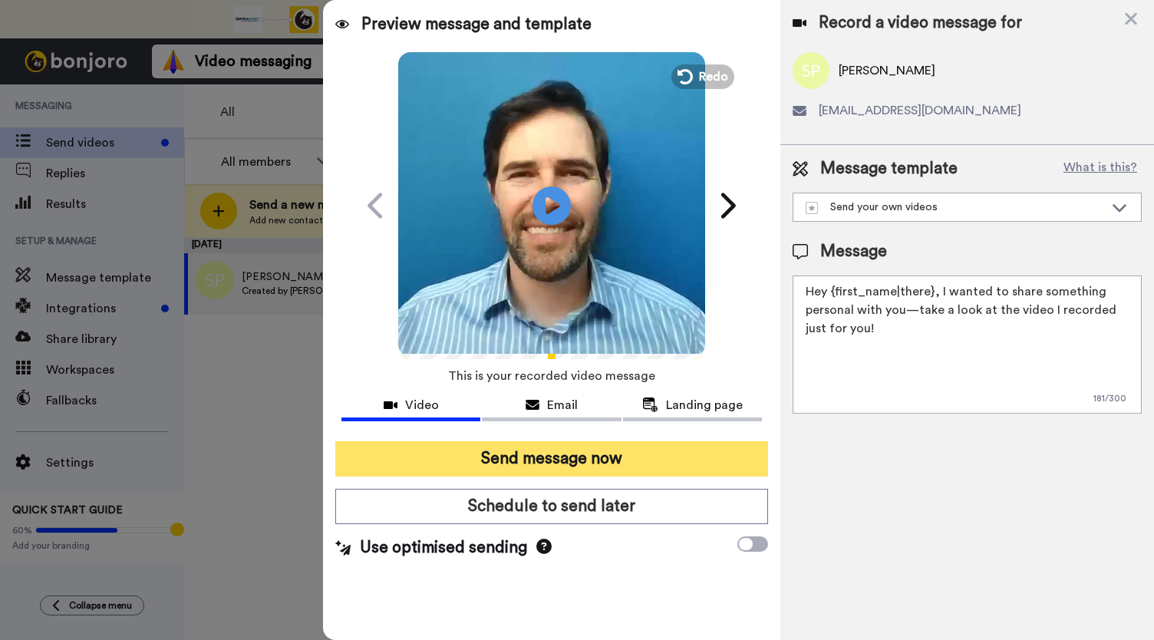
click at [520, 463] on button "Send message now" at bounding box center [551, 458] width 433 height 35
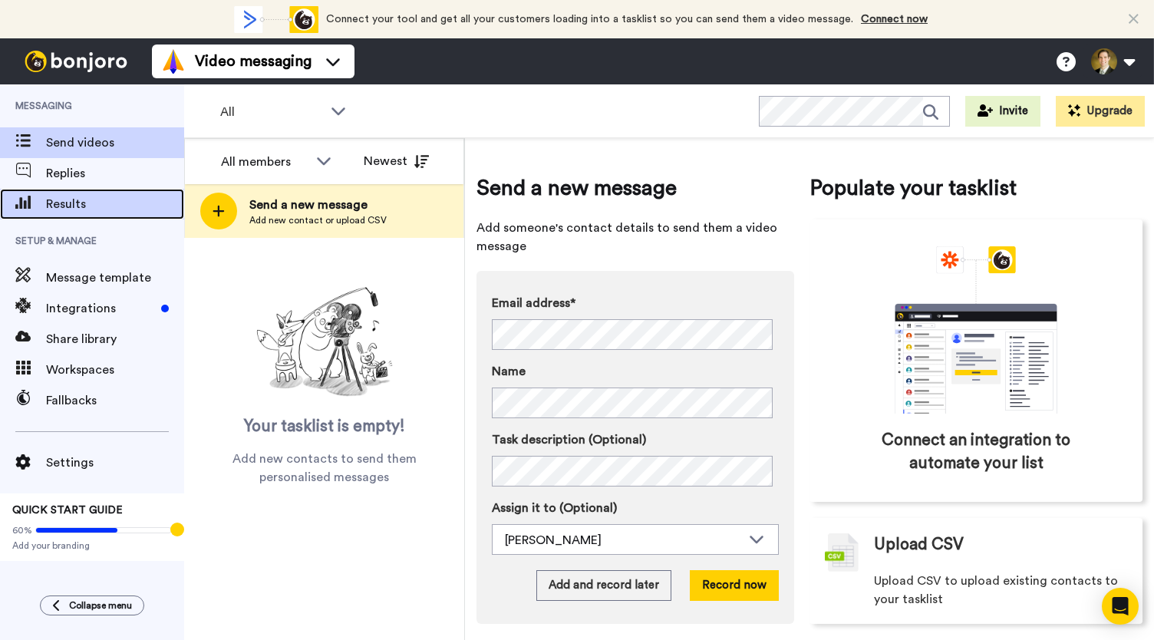
click at [68, 208] on span "Results" at bounding box center [115, 204] width 138 height 18
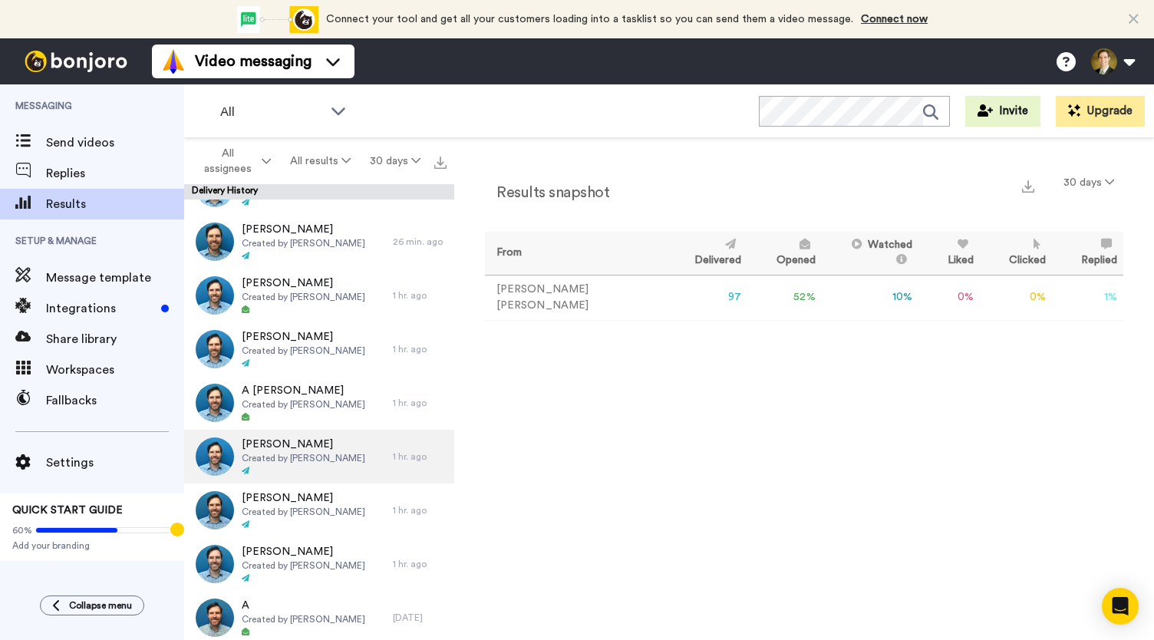
scroll to position [384, 0]
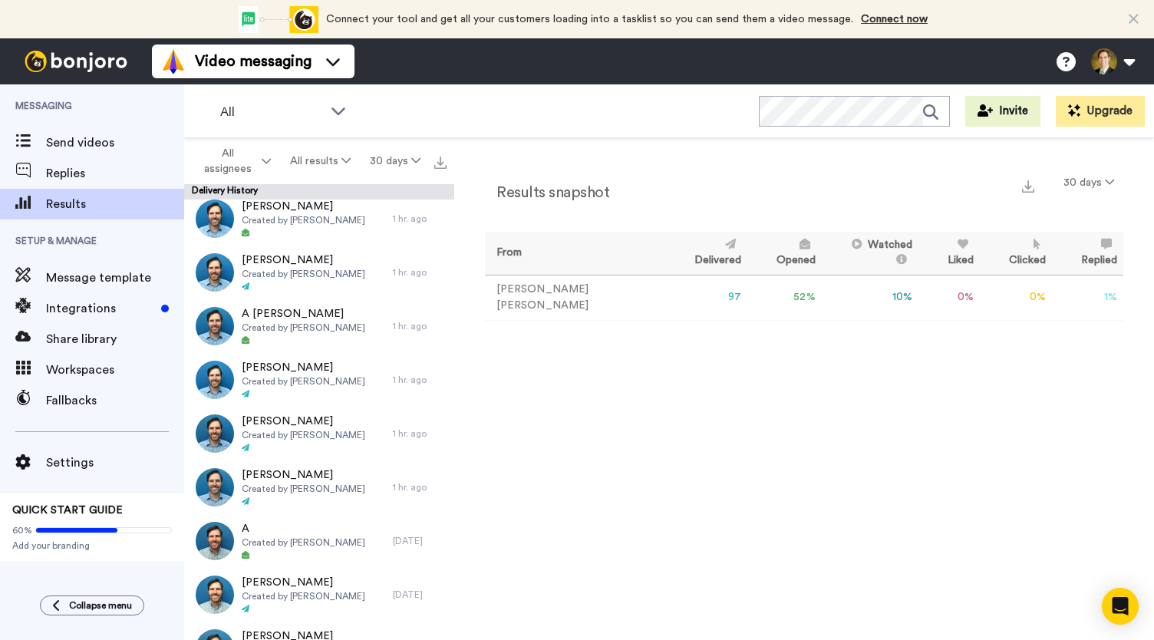
click at [0, 588] on div "Messaging Send videos Replies Results Setup & Manage Message template Integrati…" at bounding box center [92, 361] width 184 height 555
